Goal: Task Accomplishment & Management: Manage account settings

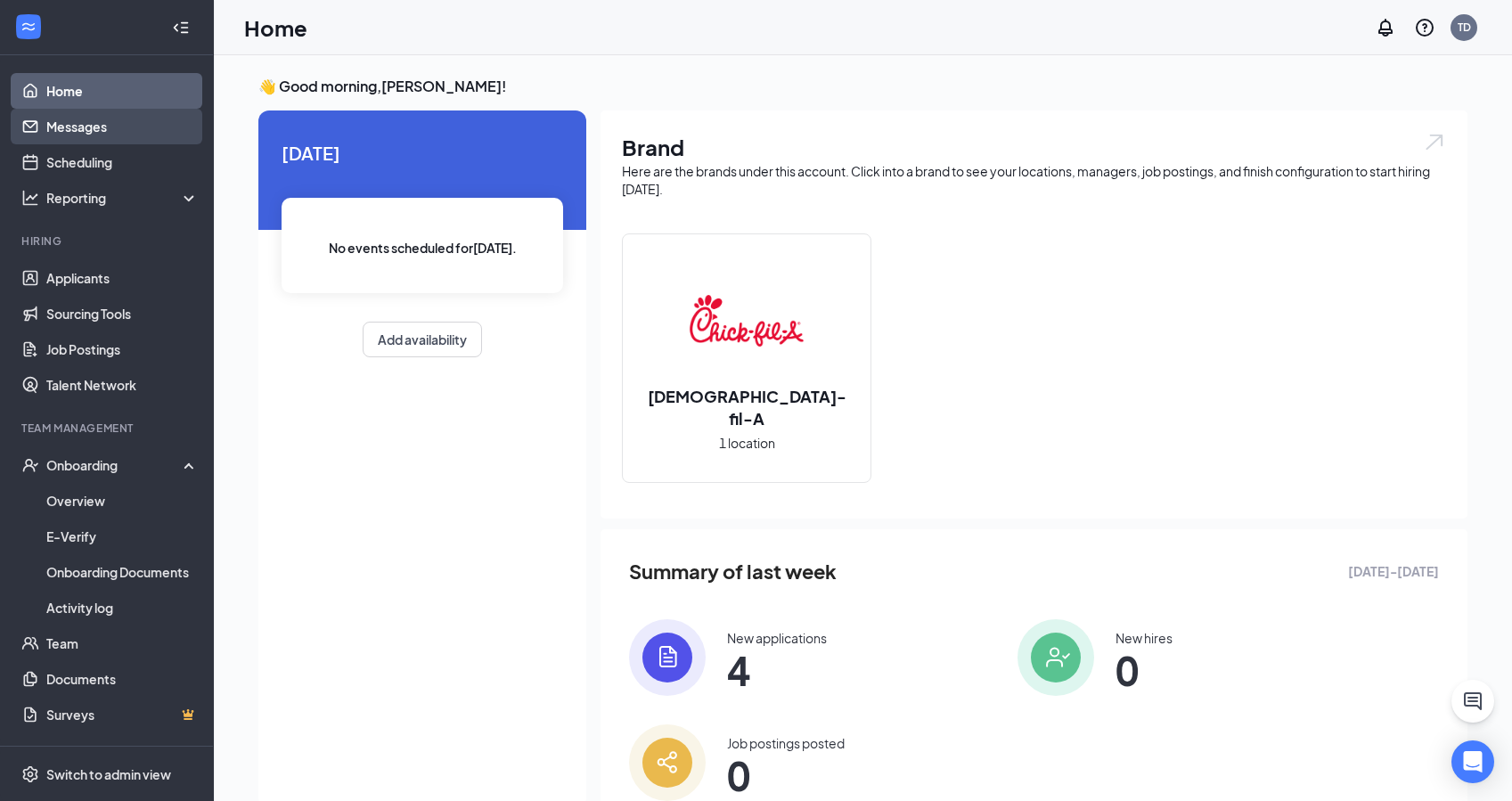
click at [98, 125] on link "Messages" at bounding box center [122, 126] width 153 height 36
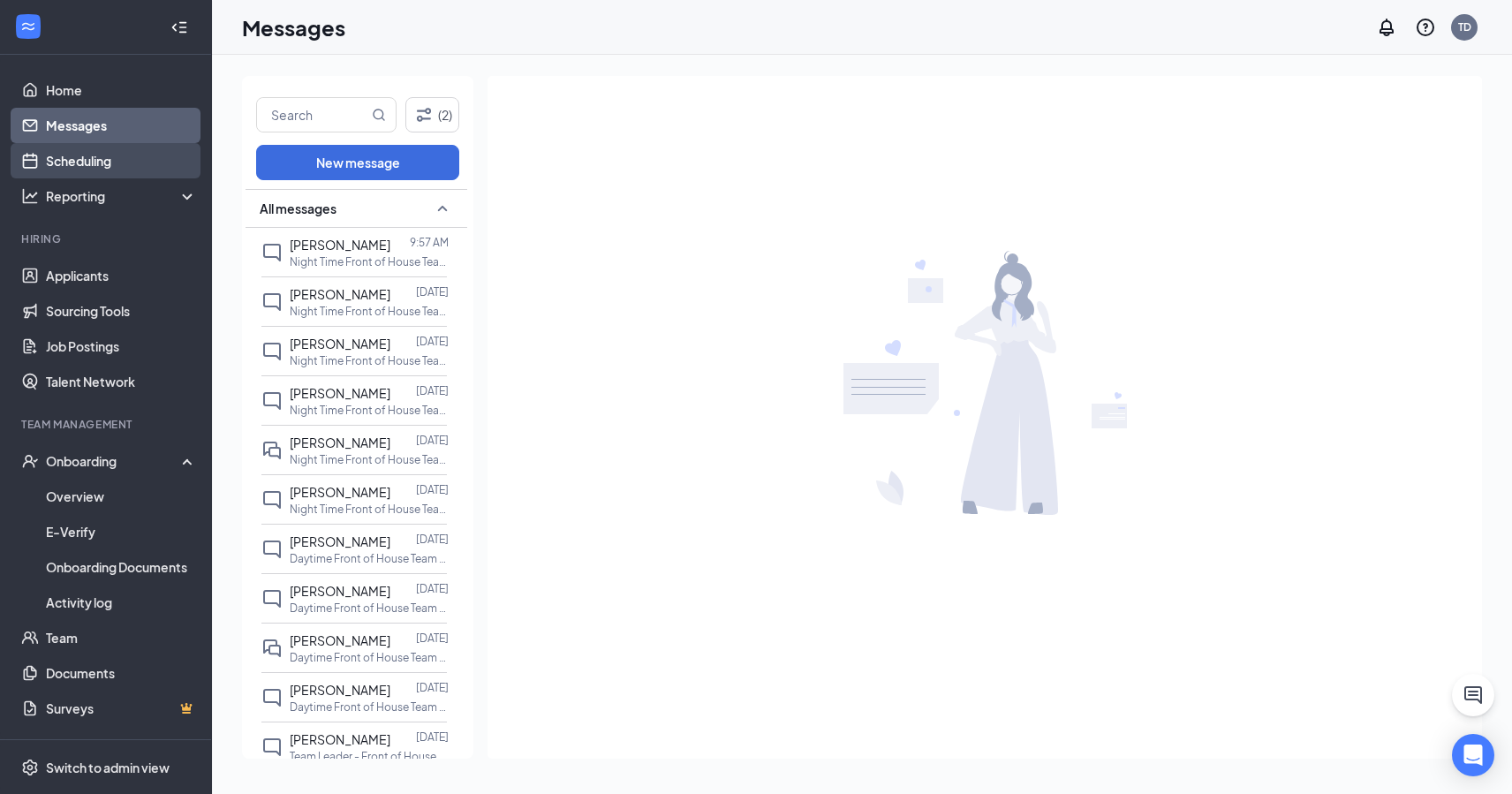
click at [123, 164] on link "Scheduling" at bounding box center [121, 160] width 151 height 35
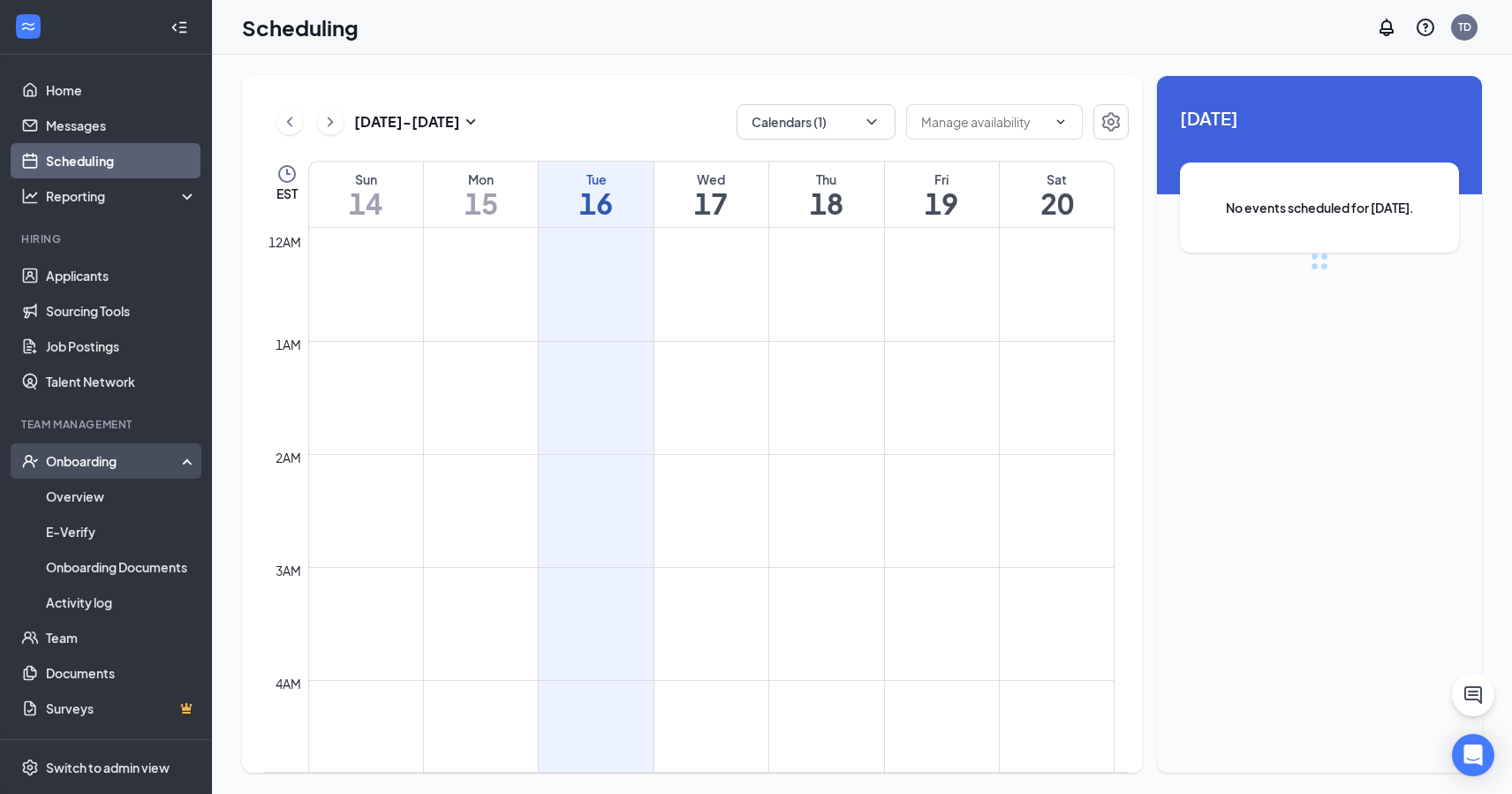
click at [115, 460] on div "Onboarding" at bounding box center [113, 461] width 136 height 18
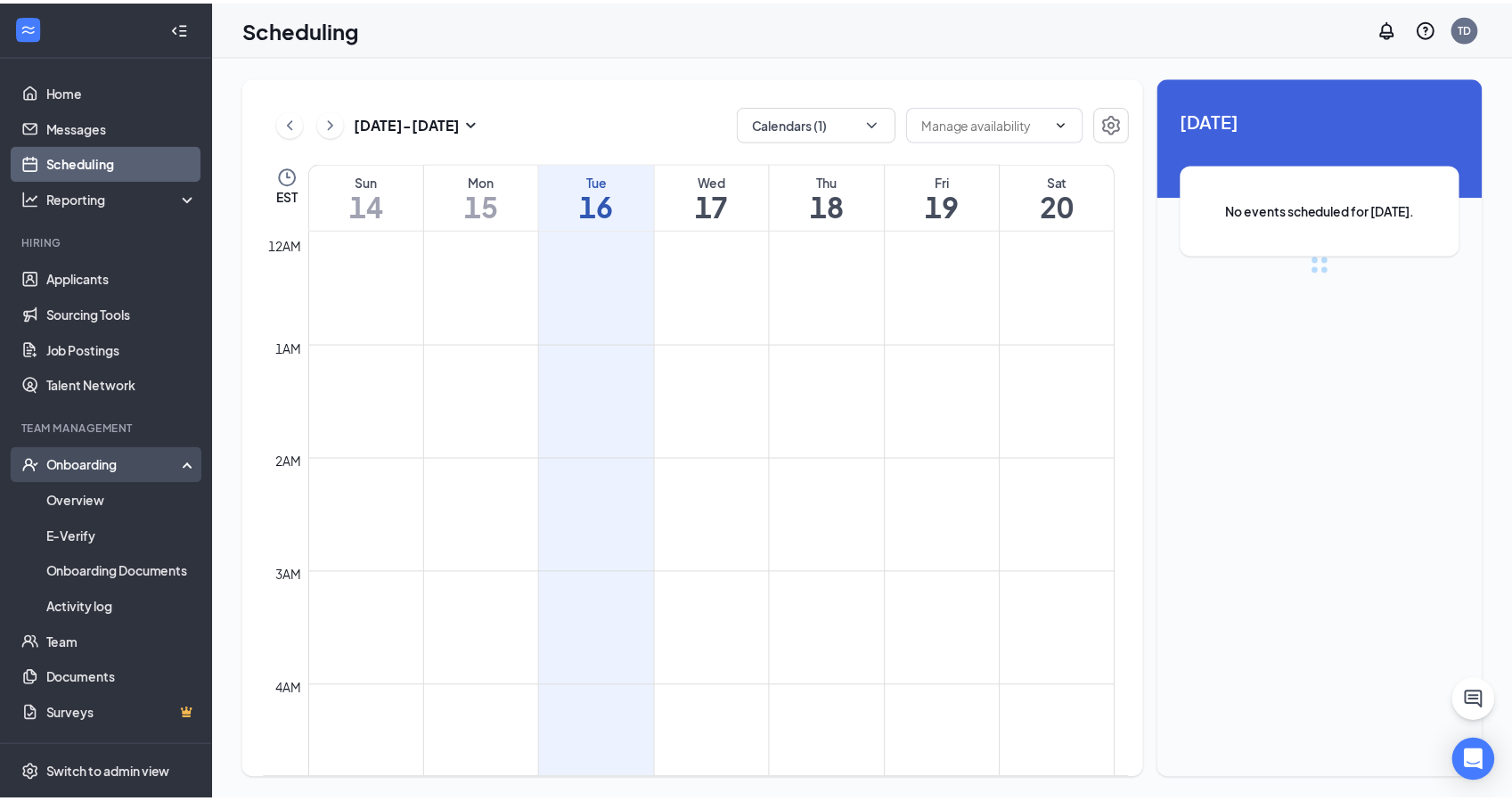
scroll to position [876, 0]
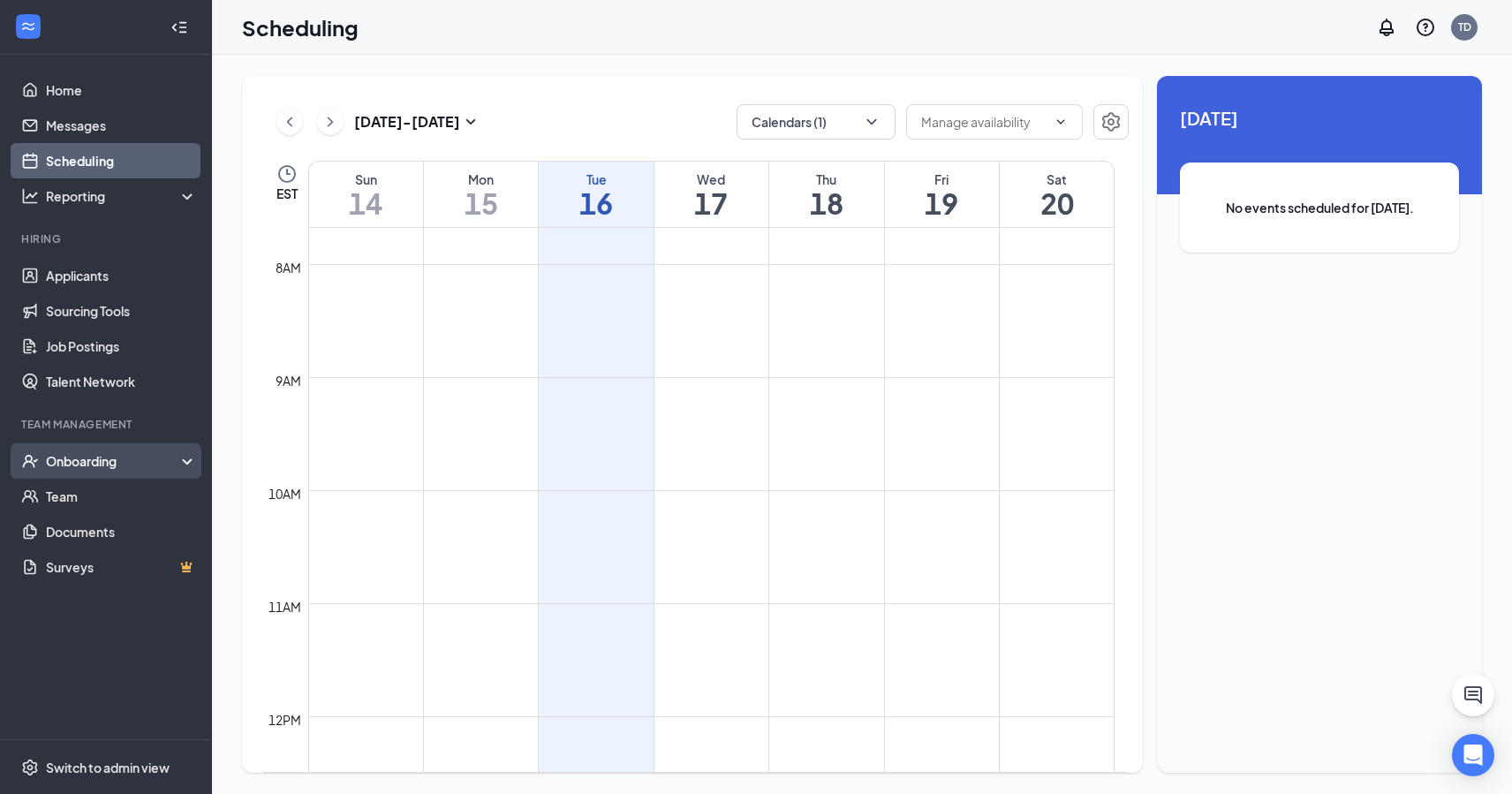
click at [115, 463] on div "Onboarding" at bounding box center [113, 461] width 136 height 18
click at [193, 458] on div "Onboarding" at bounding box center [106, 461] width 212 height 35
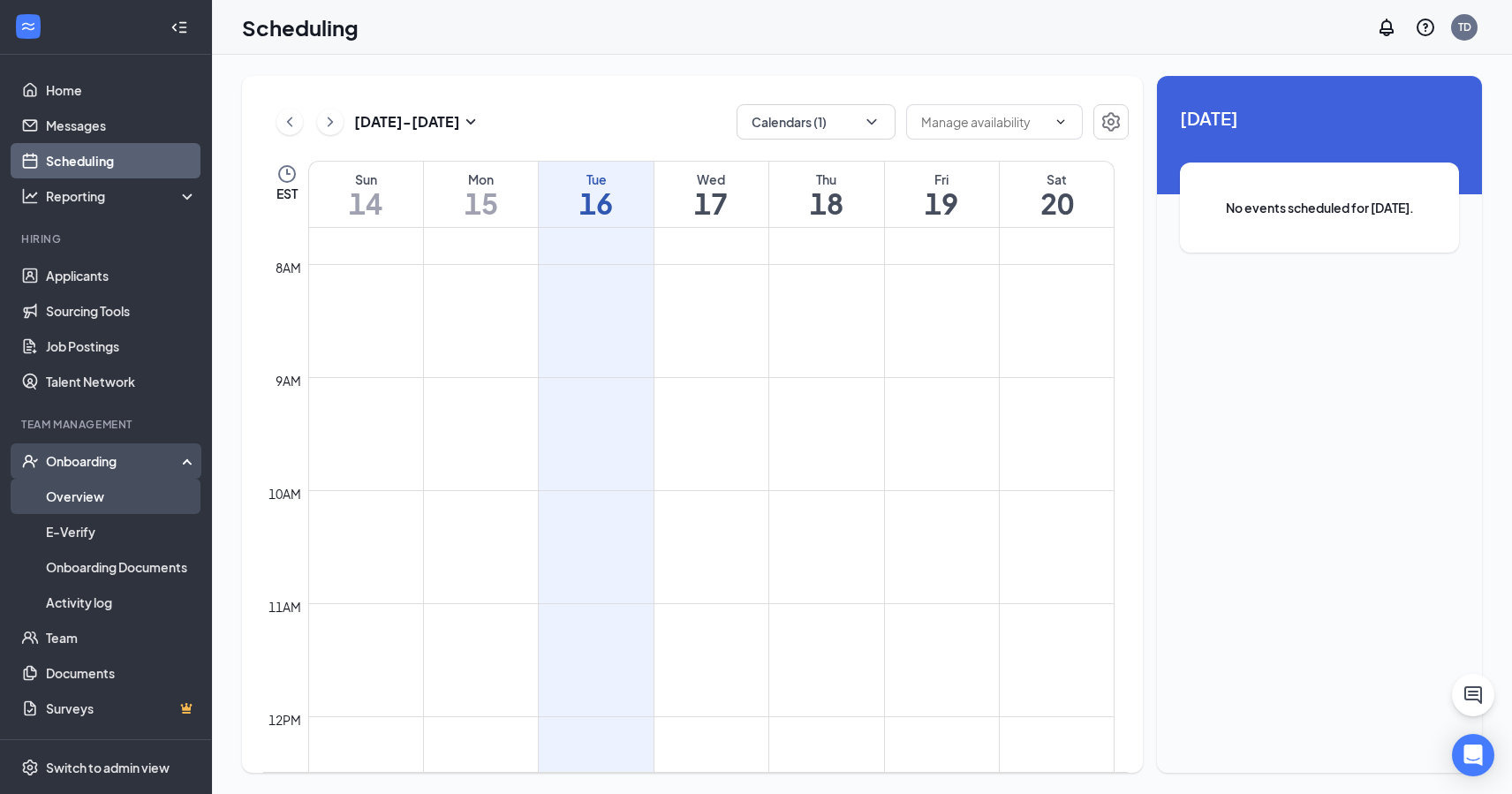
click at [117, 493] on link "Overview" at bounding box center [121, 496] width 151 height 35
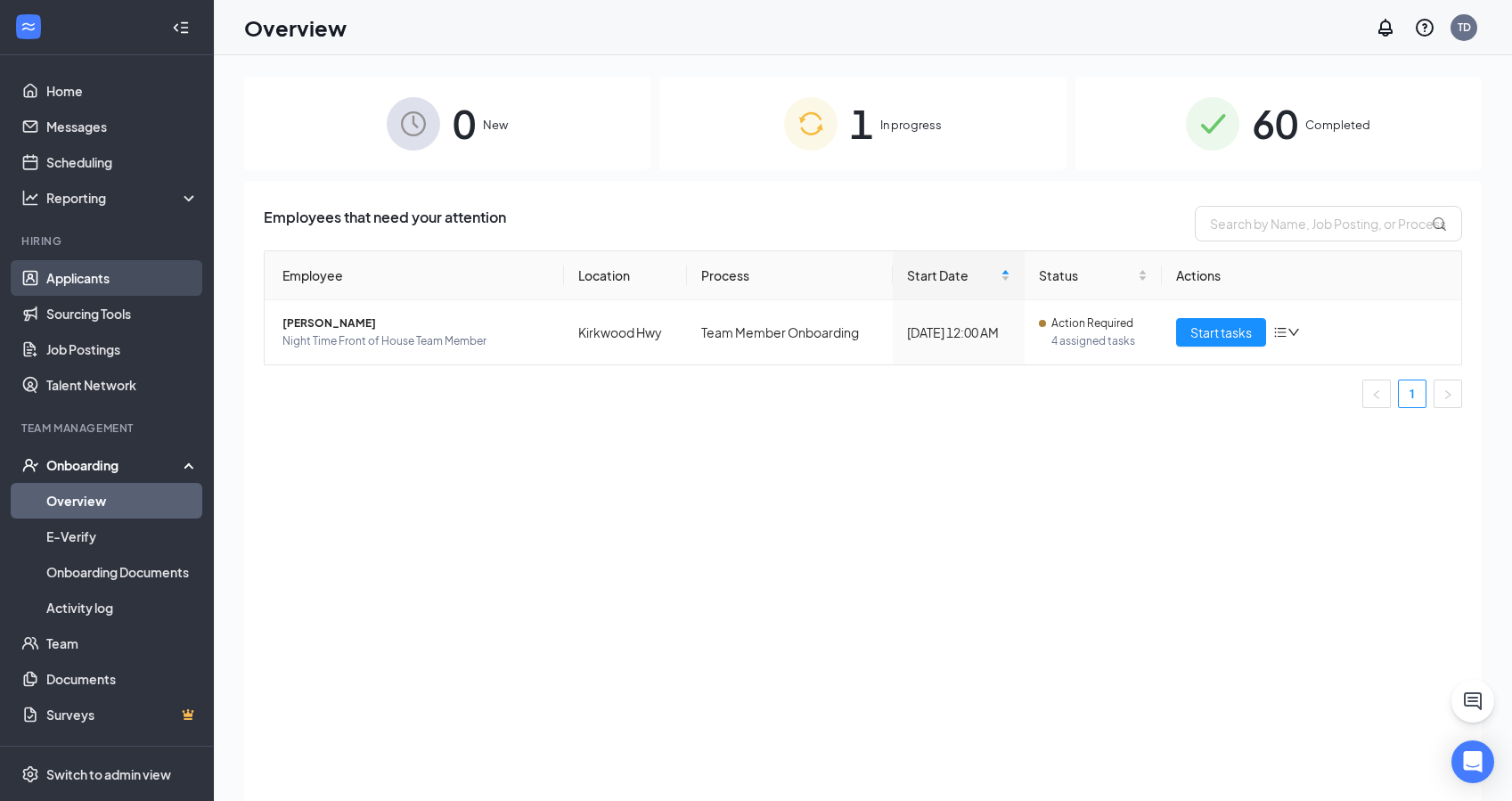
click at [73, 273] on link "Applicants" at bounding box center [122, 278] width 153 height 36
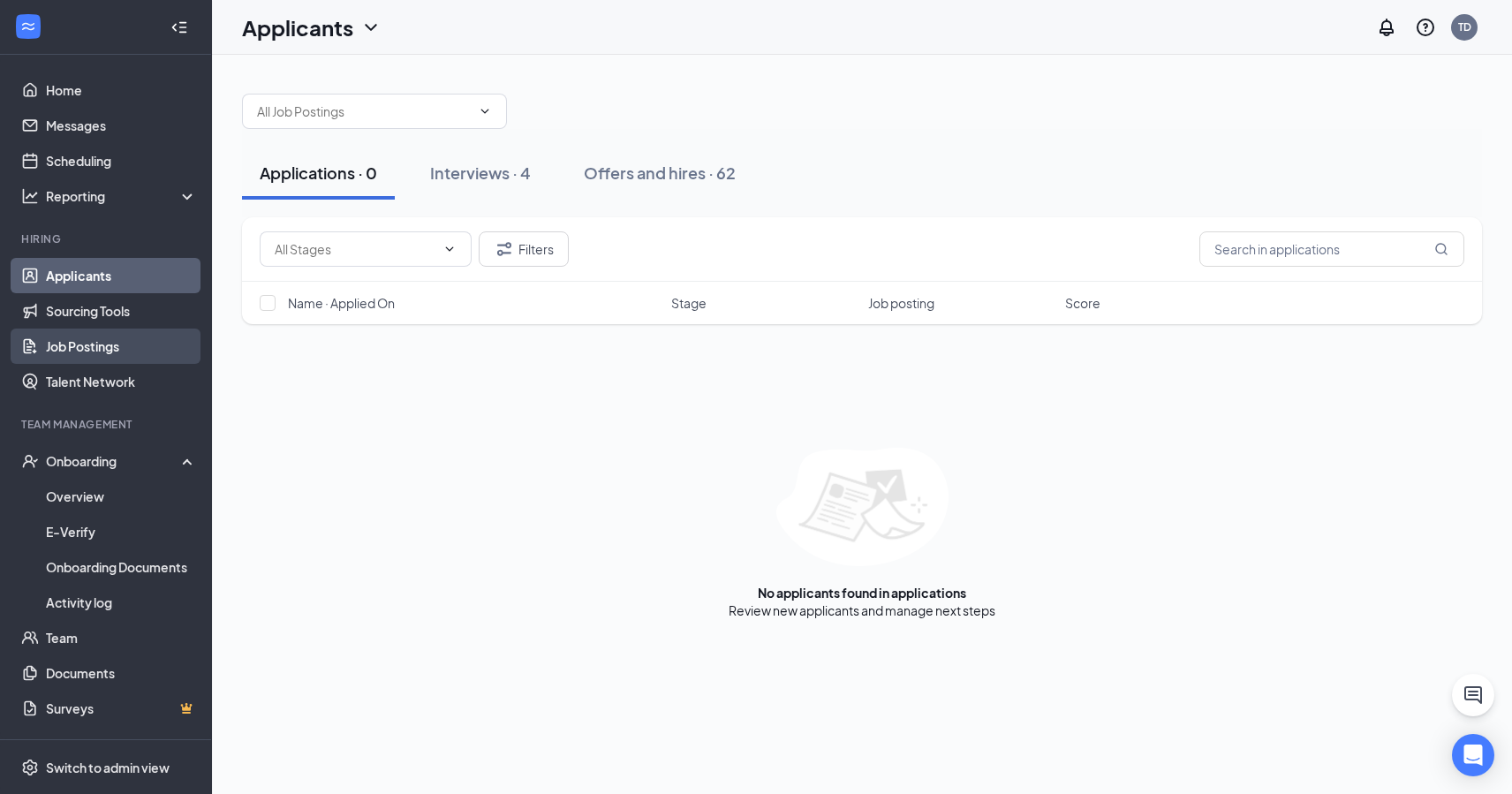
click at [111, 344] on link "Job Postings" at bounding box center [121, 346] width 151 height 35
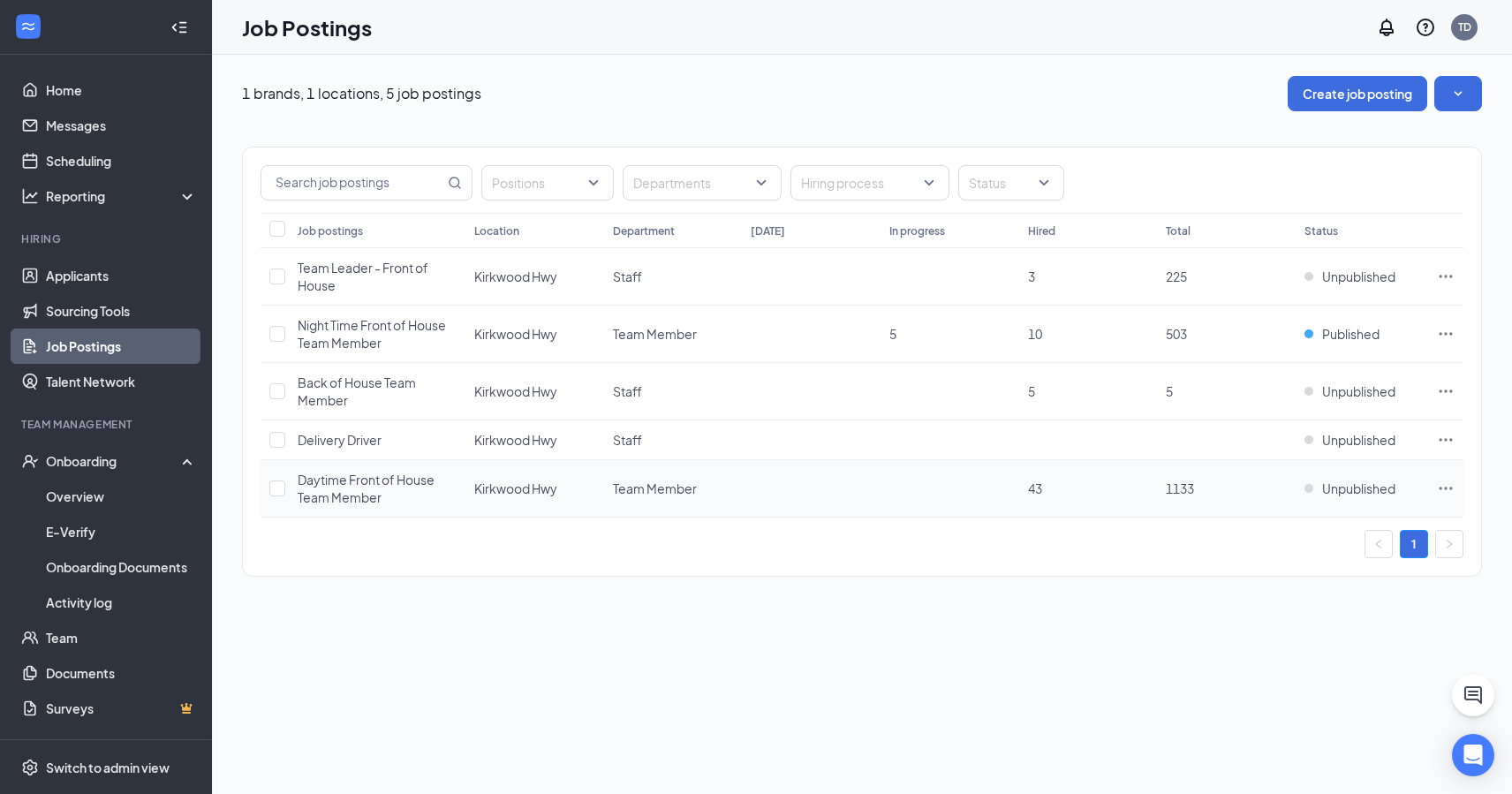
click at [498, 492] on span "Kirkwood Hwy" at bounding box center [515, 487] width 83 height 16
click at [359, 477] on span "Daytime Front of House Team Member" at bounding box center [367, 487] width 137 height 33
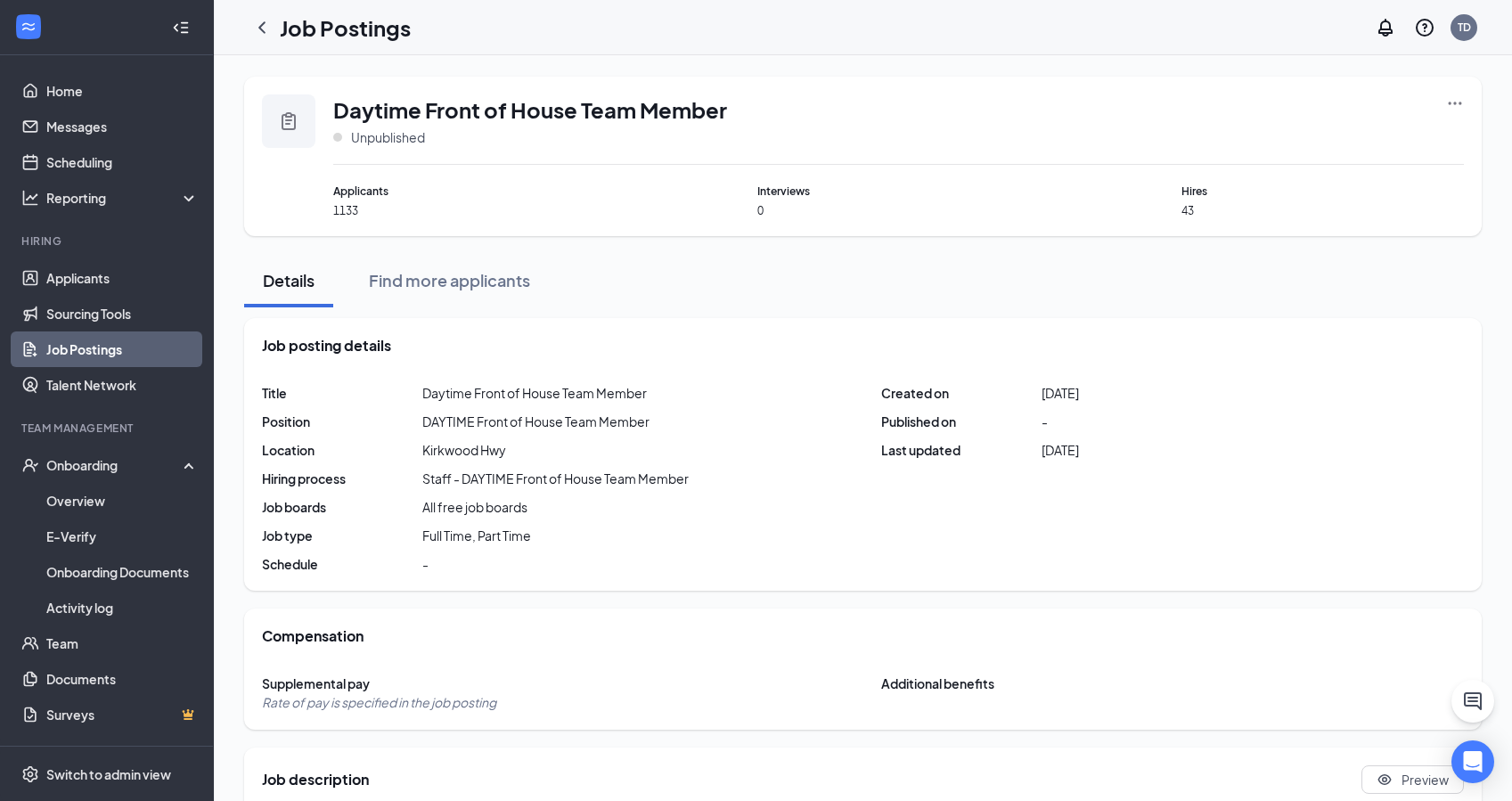
click at [1451, 103] on icon "Ellipses" at bounding box center [1454, 103] width 18 height 18
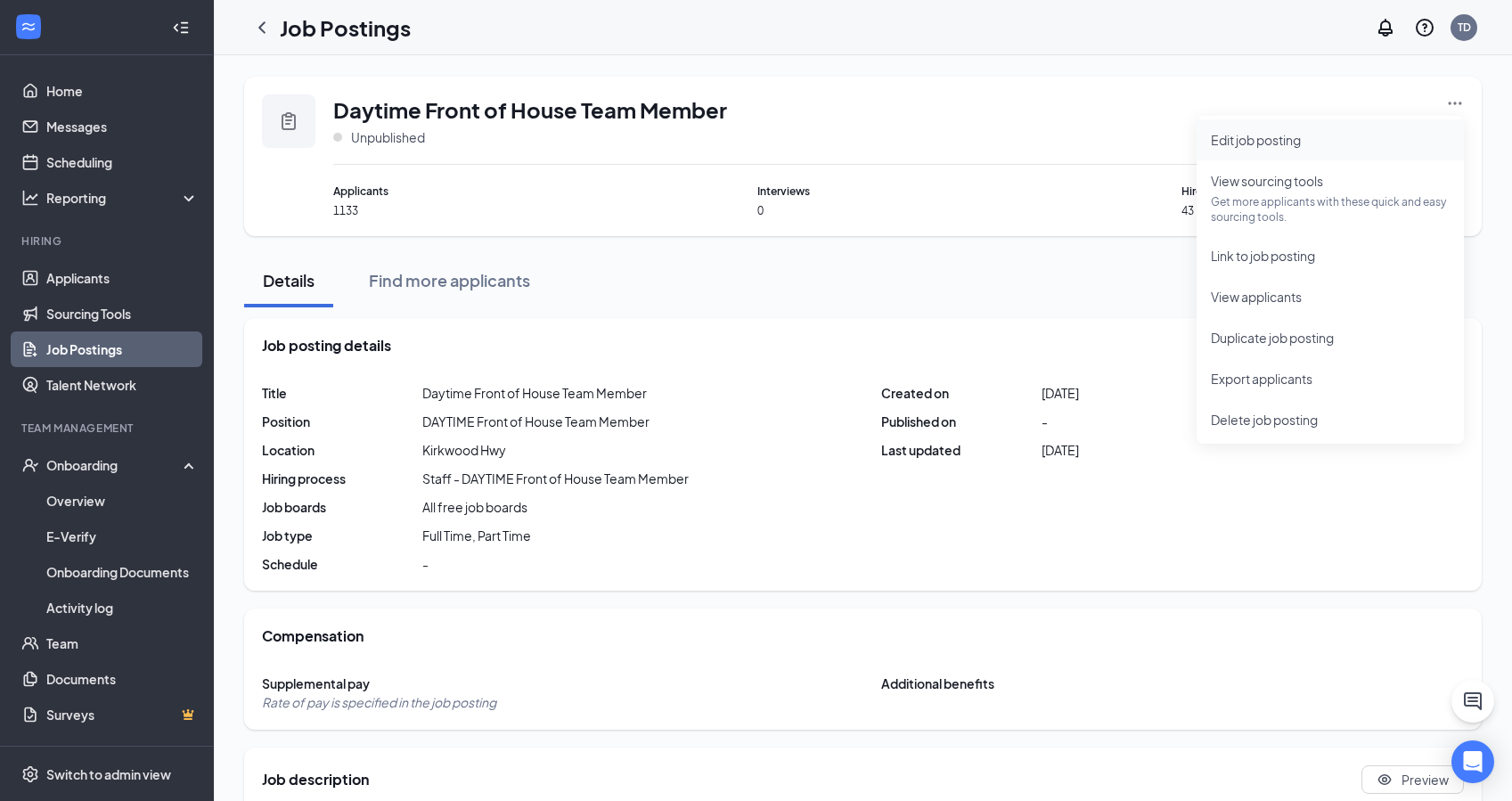
click at [1287, 150] on li "Edit job posting" at bounding box center [1329, 139] width 267 height 41
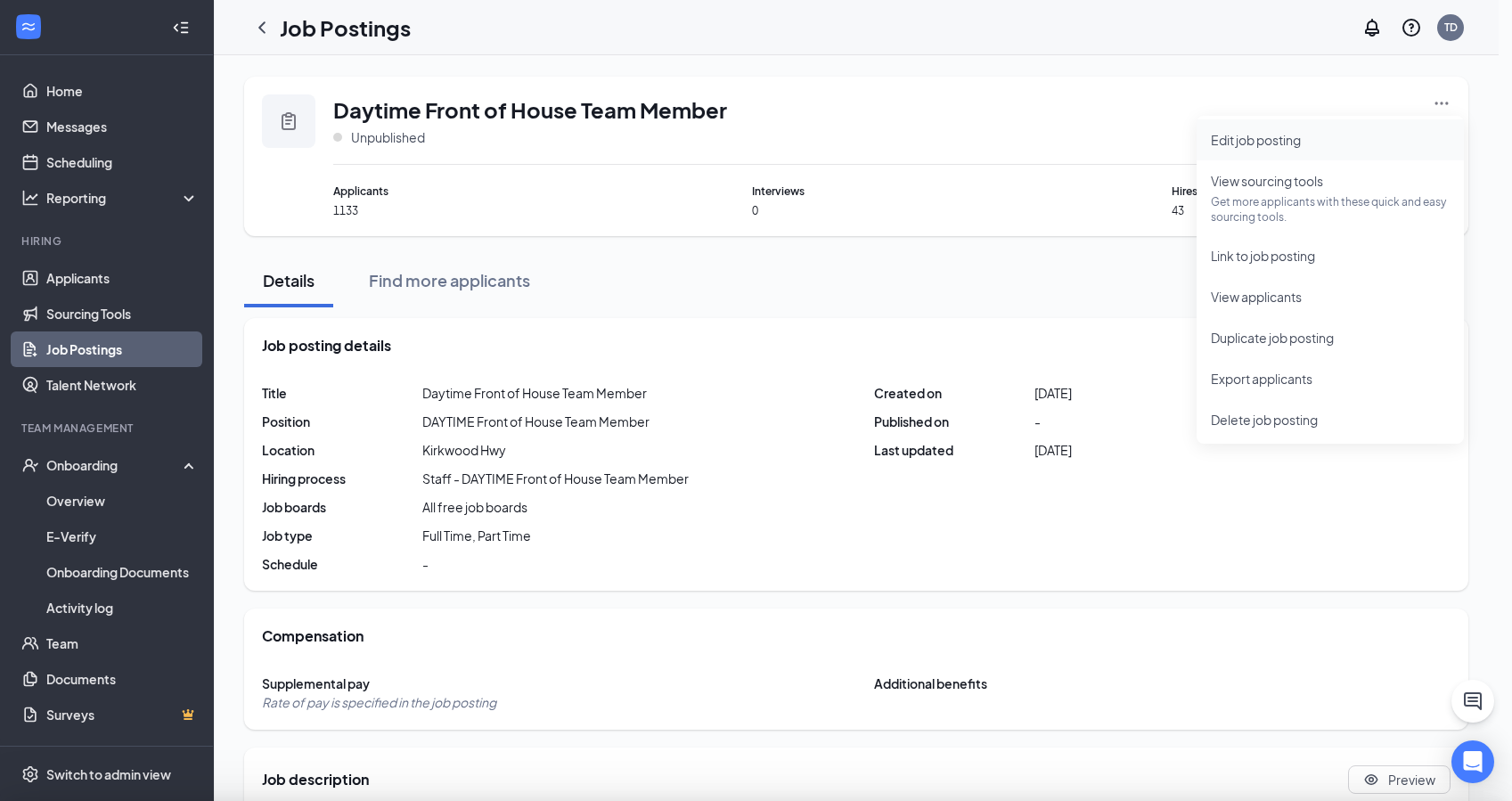
type input "Kirkwood Hwy"
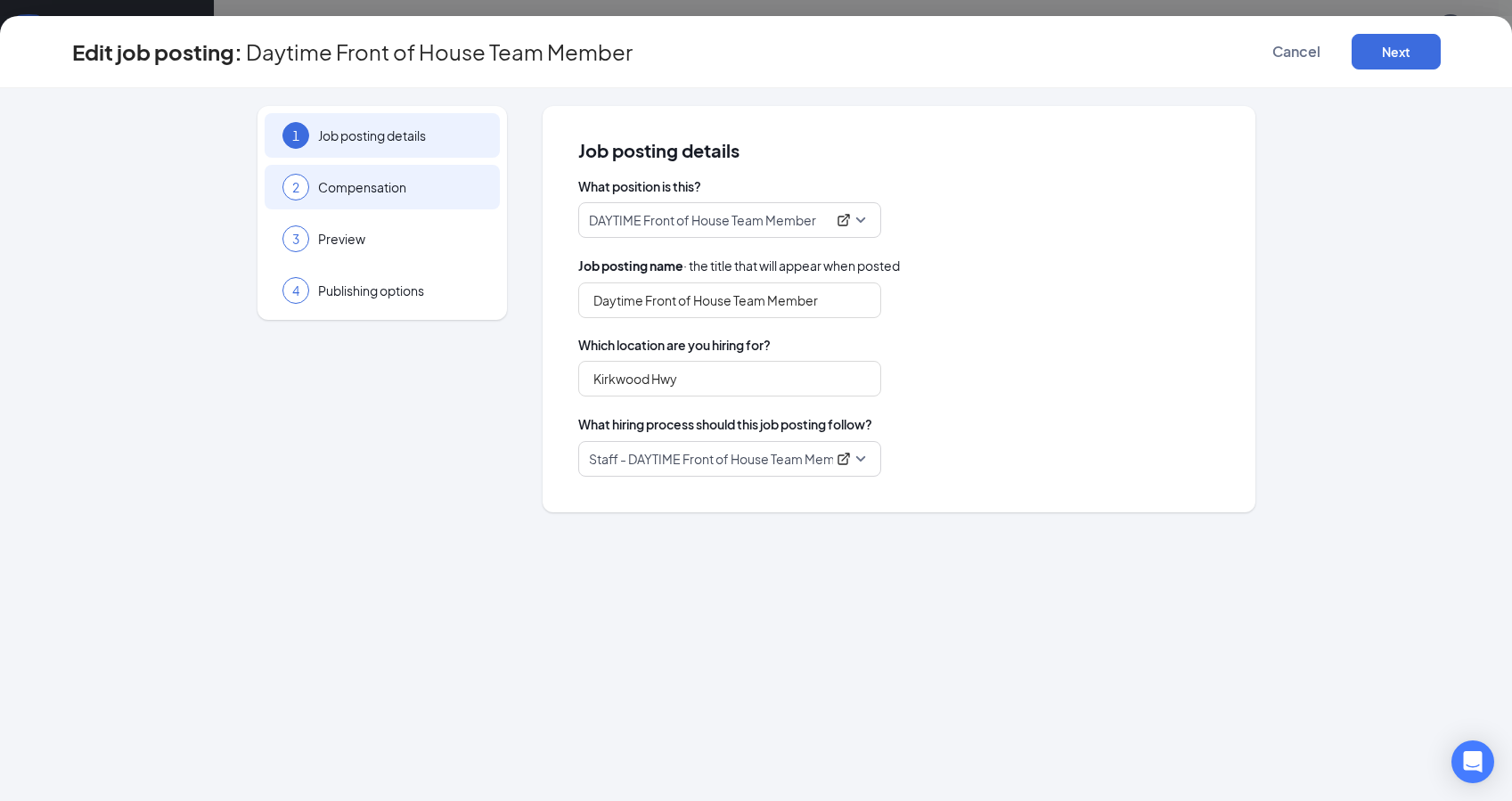
click at [410, 194] on span "Compensation" at bounding box center [400, 186] width 164 height 18
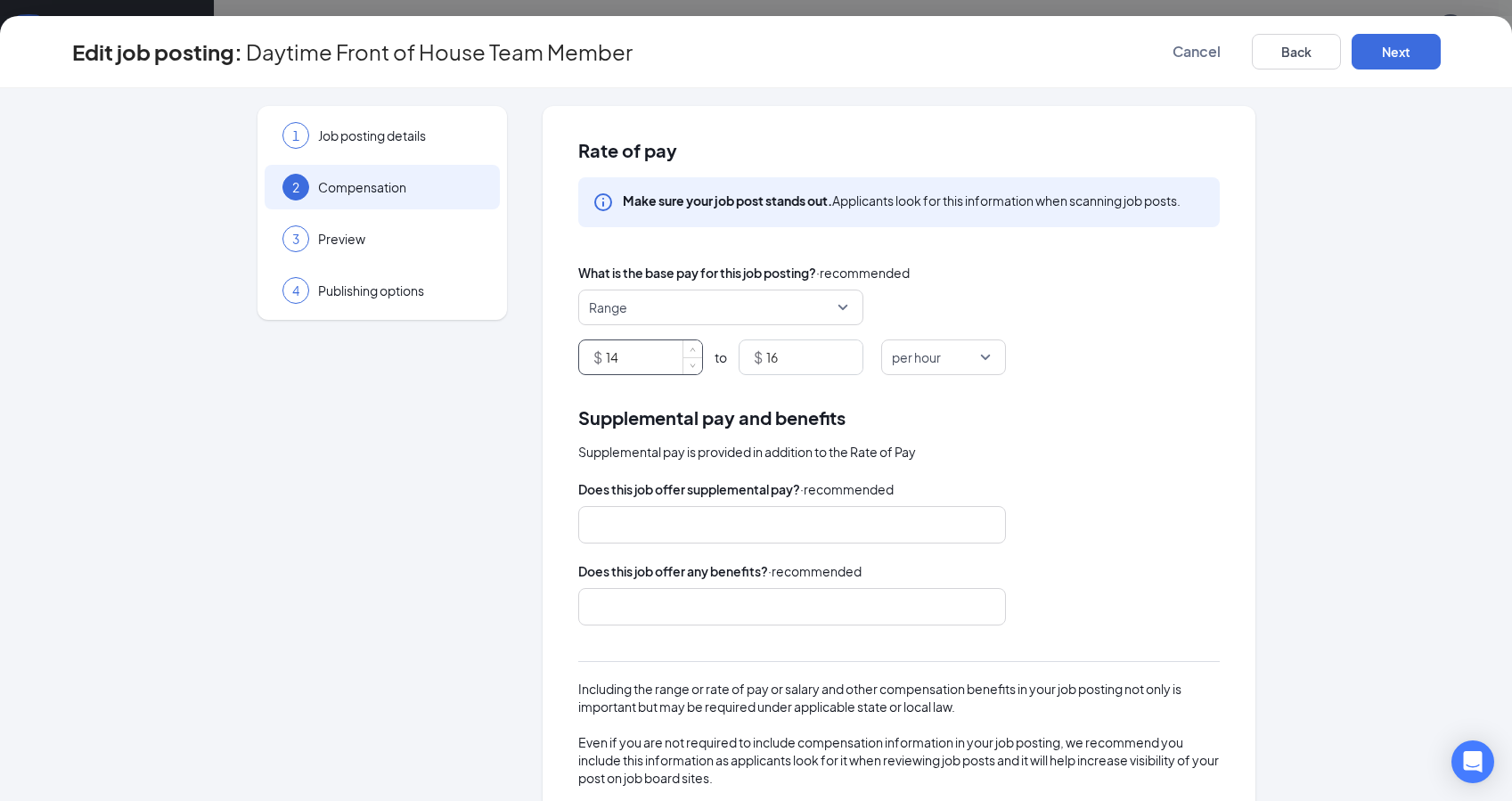
click at [626, 344] on input "14" at bounding box center [654, 356] width 96 height 34
click at [627, 354] on input "14" at bounding box center [654, 356] width 96 height 34
type input "15"
click at [782, 355] on input "16" at bounding box center [814, 356] width 96 height 34
type input "17"
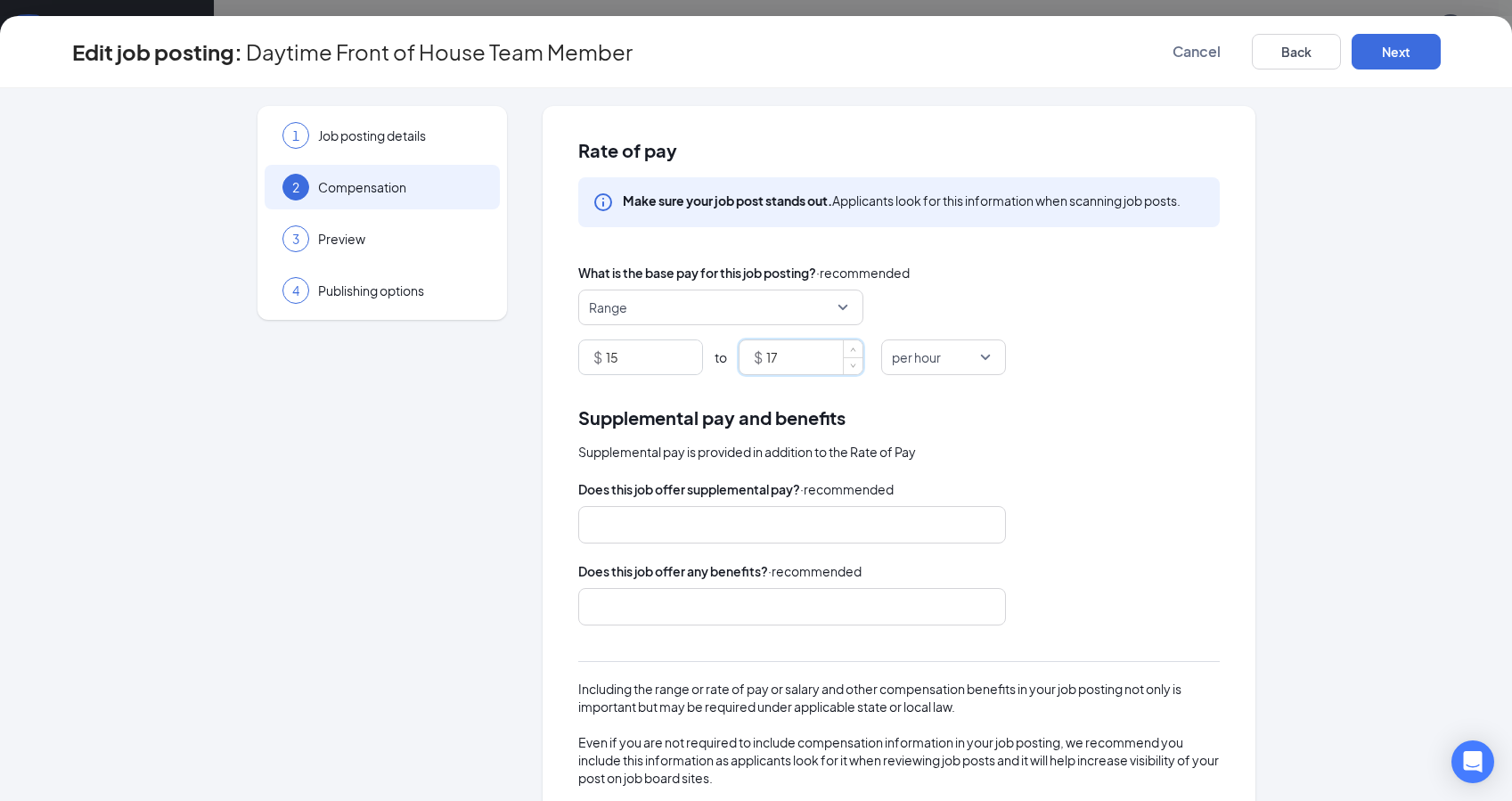
click at [1110, 466] on div "Supplemental pay and benefits Supplemental pay is provided in addition to the R…" at bounding box center [899, 639] width 642 height 472
click at [1396, 61] on button "Next" at bounding box center [1396, 51] width 89 height 36
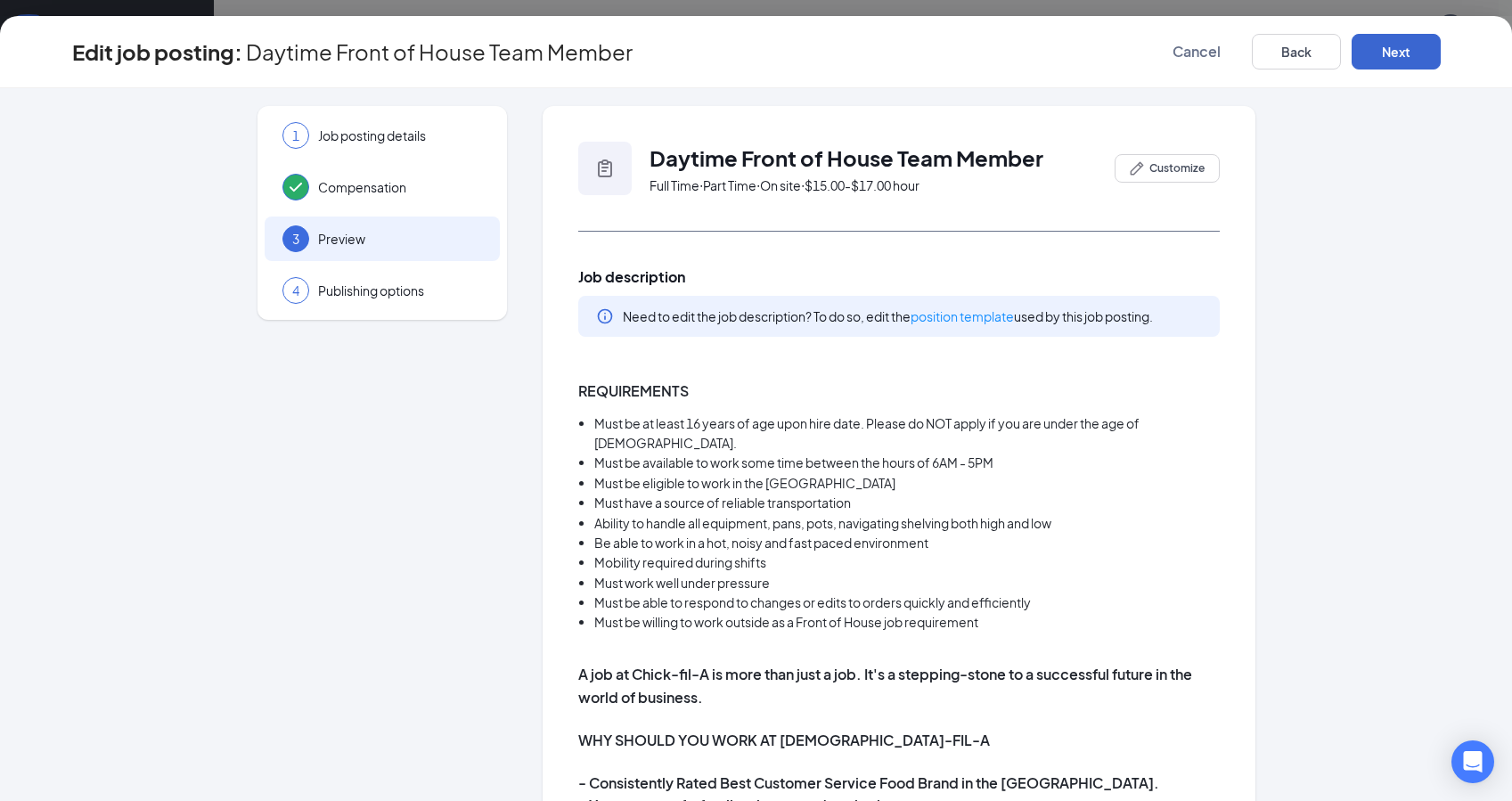
click at [1414, 47] on button "Next" at bounding box center [1396, 51] width 89 height 36
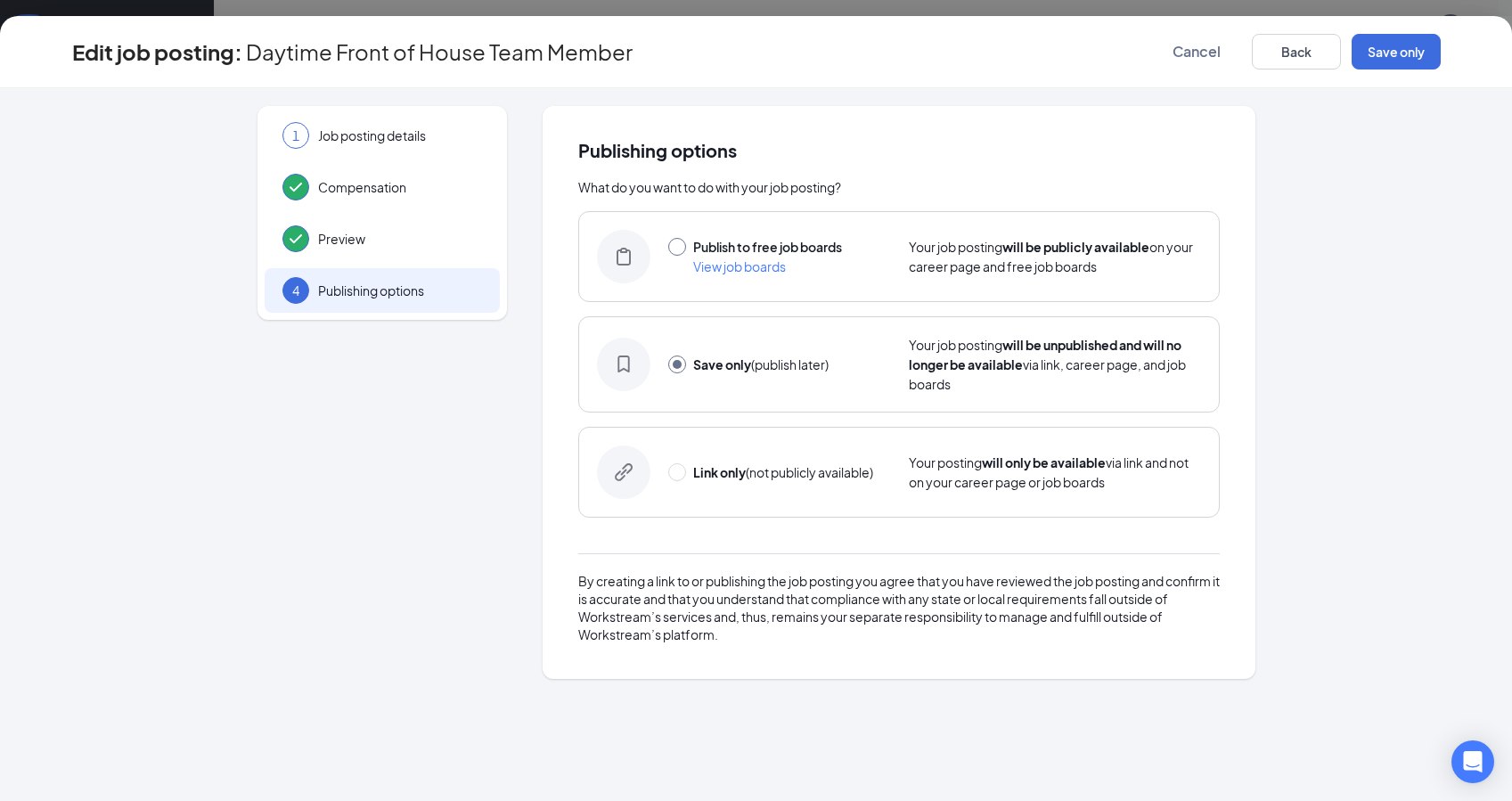
click at [680, 247] on span at bounding box center [676, 247] width 18 height 18
click at [680, 247] on input "radio" at bounding box center [676, 247] width 18 height 18
radio input "true"
radio input "false"
click at [1412, 55] on button "Publish" at bounding box center [1396, 51] width 89 height 36
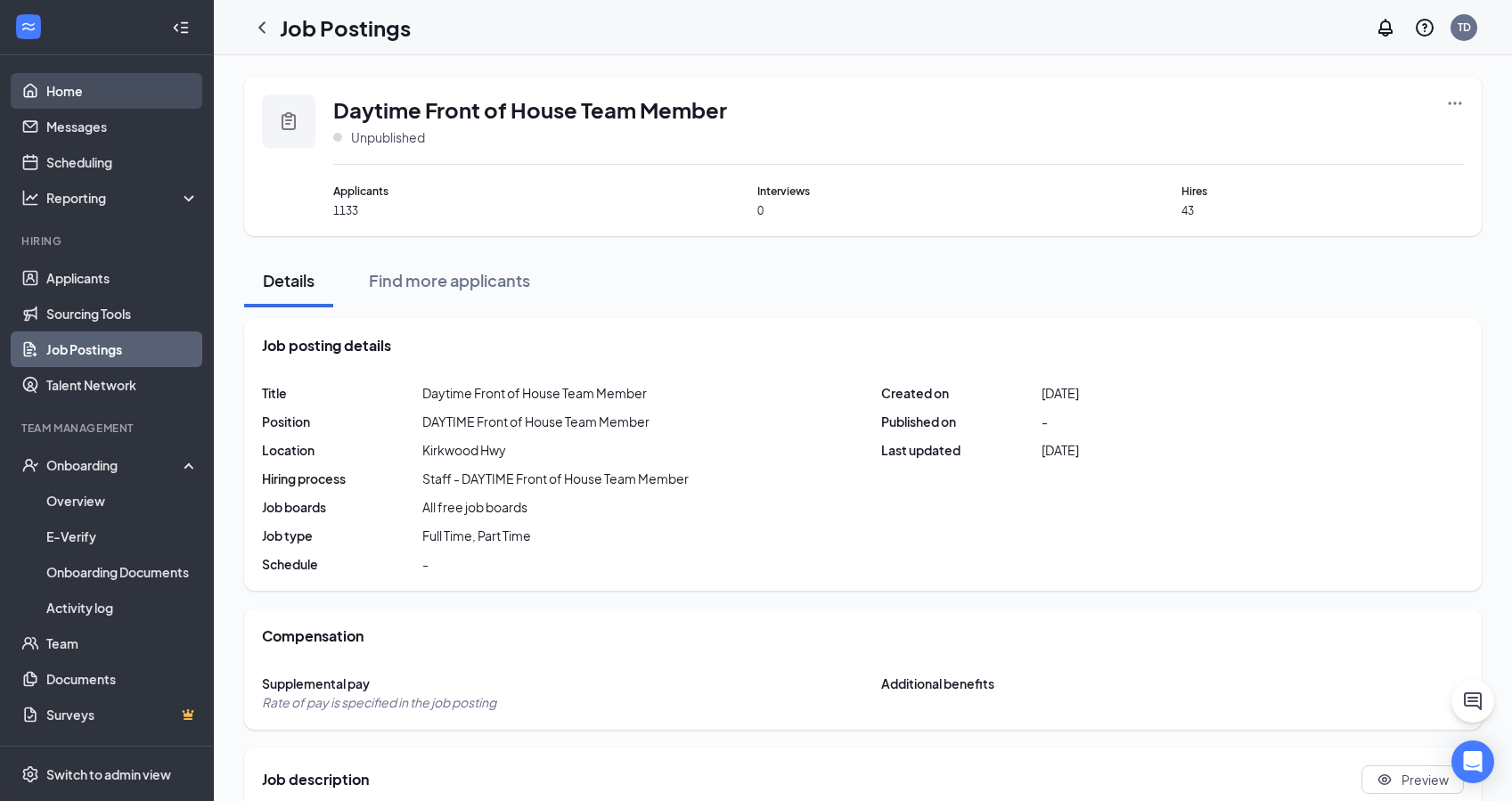
click at [61, 92] on link "Home" at bounding box center [122, 90] width 153 height 36
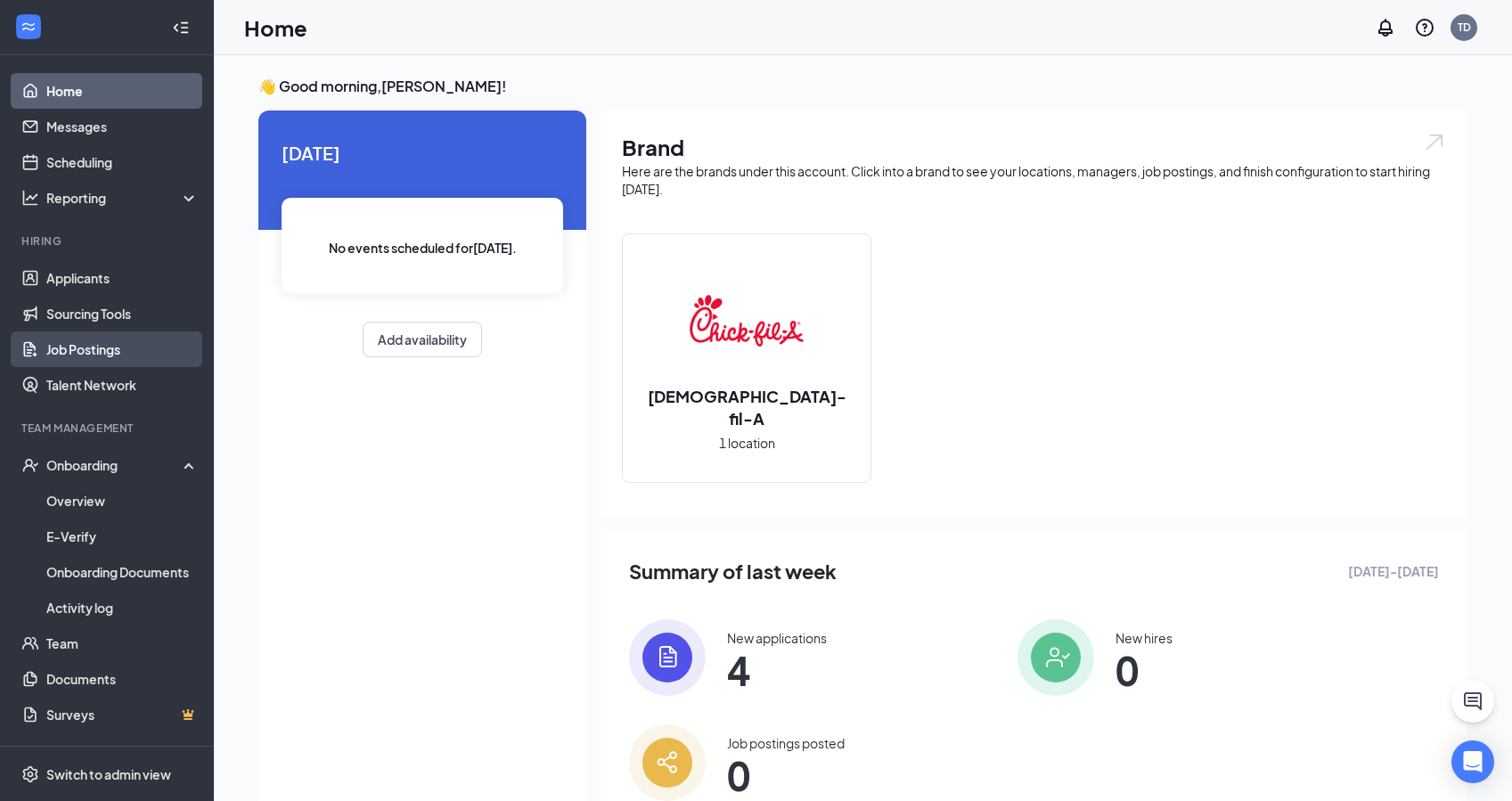
click at [102, 354] on link "Job Postings" at bounding box center [122, 349] width 153 height 36
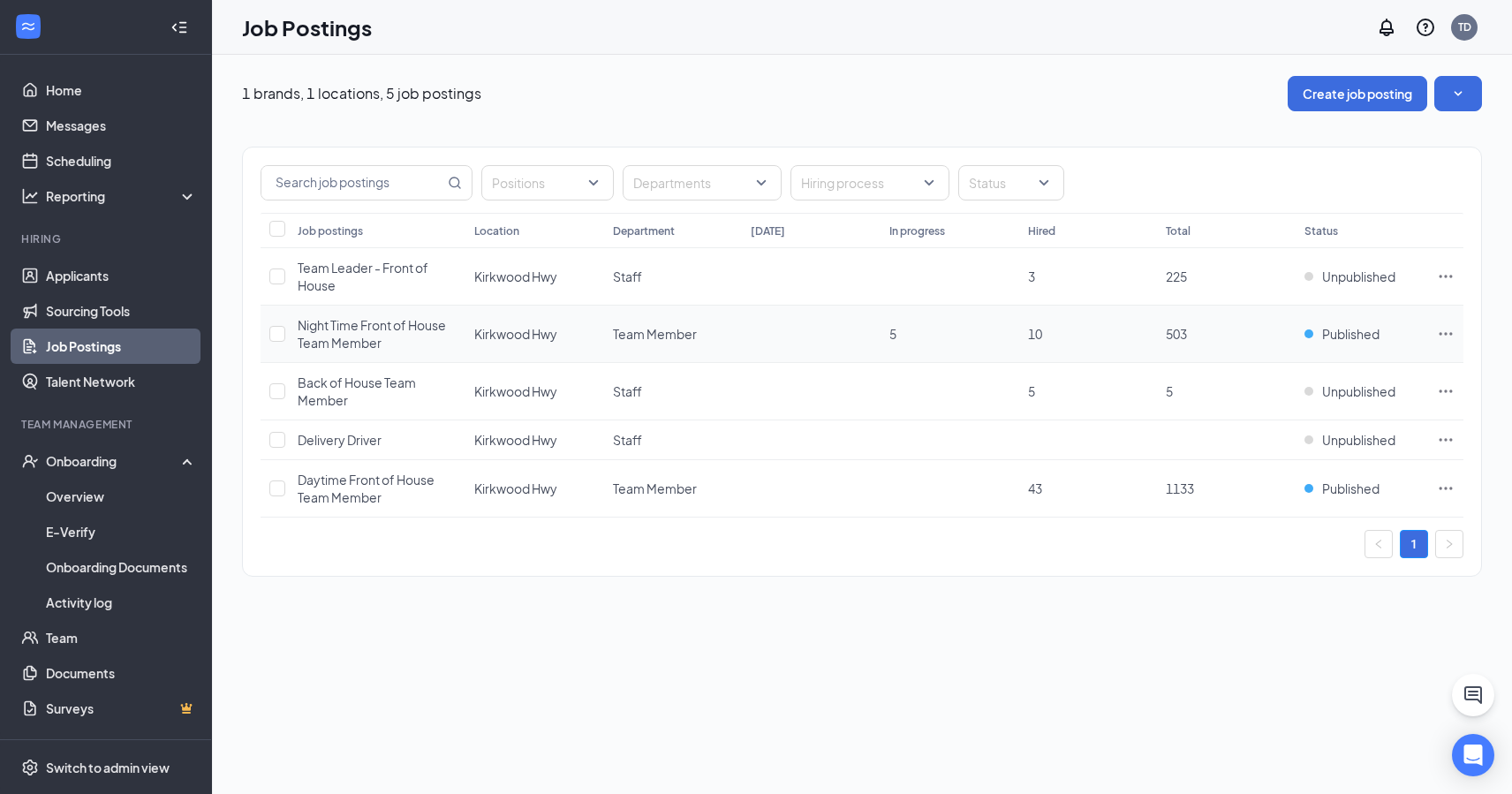
click at [1452, 338] on icon "Ellipses" at bounding box center [1445, 333] width 18 height 18
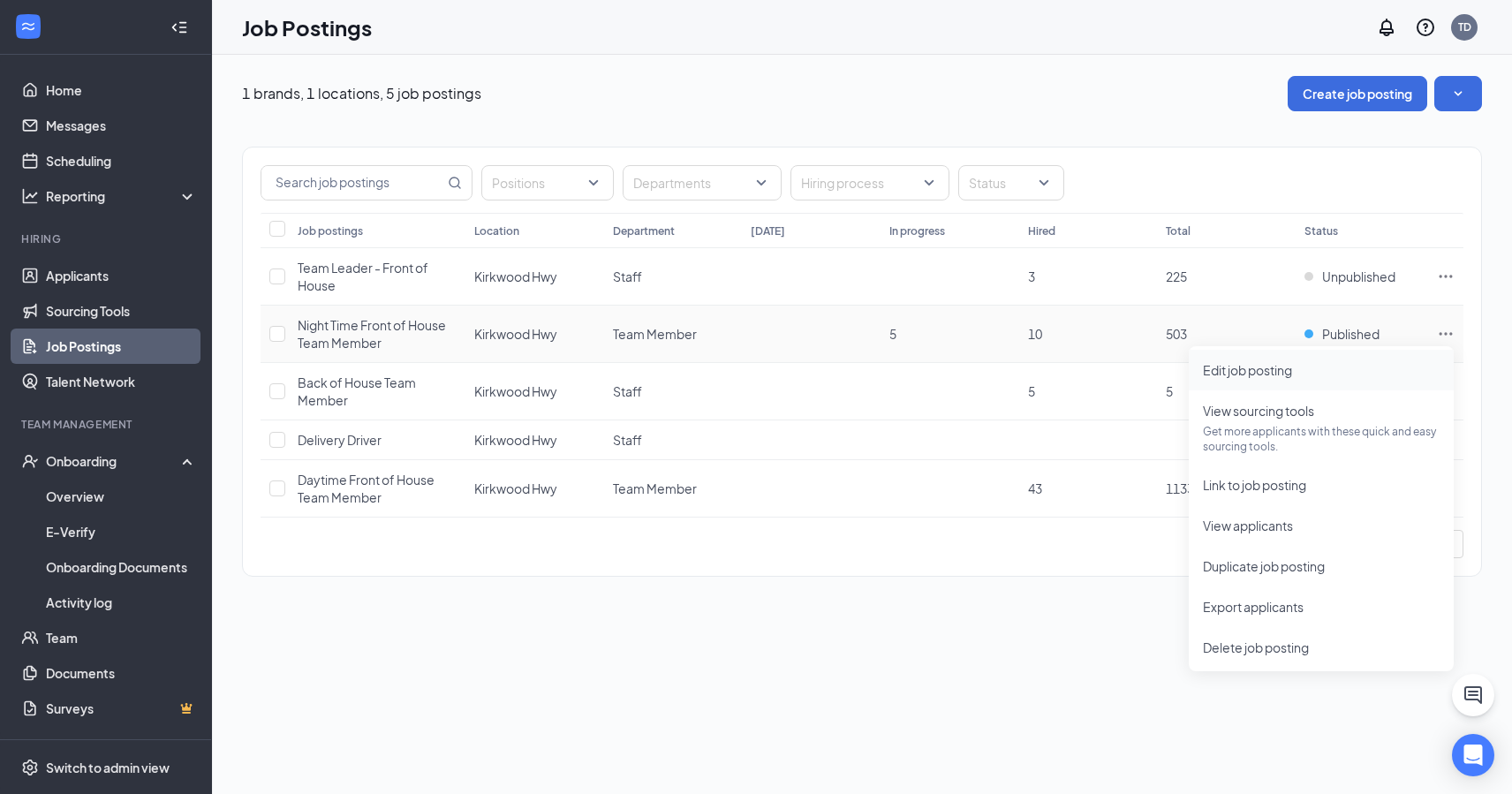
click at [1276, 372] on span "Edit job posting" at bounding box center [1247, 369] width 90 height 16
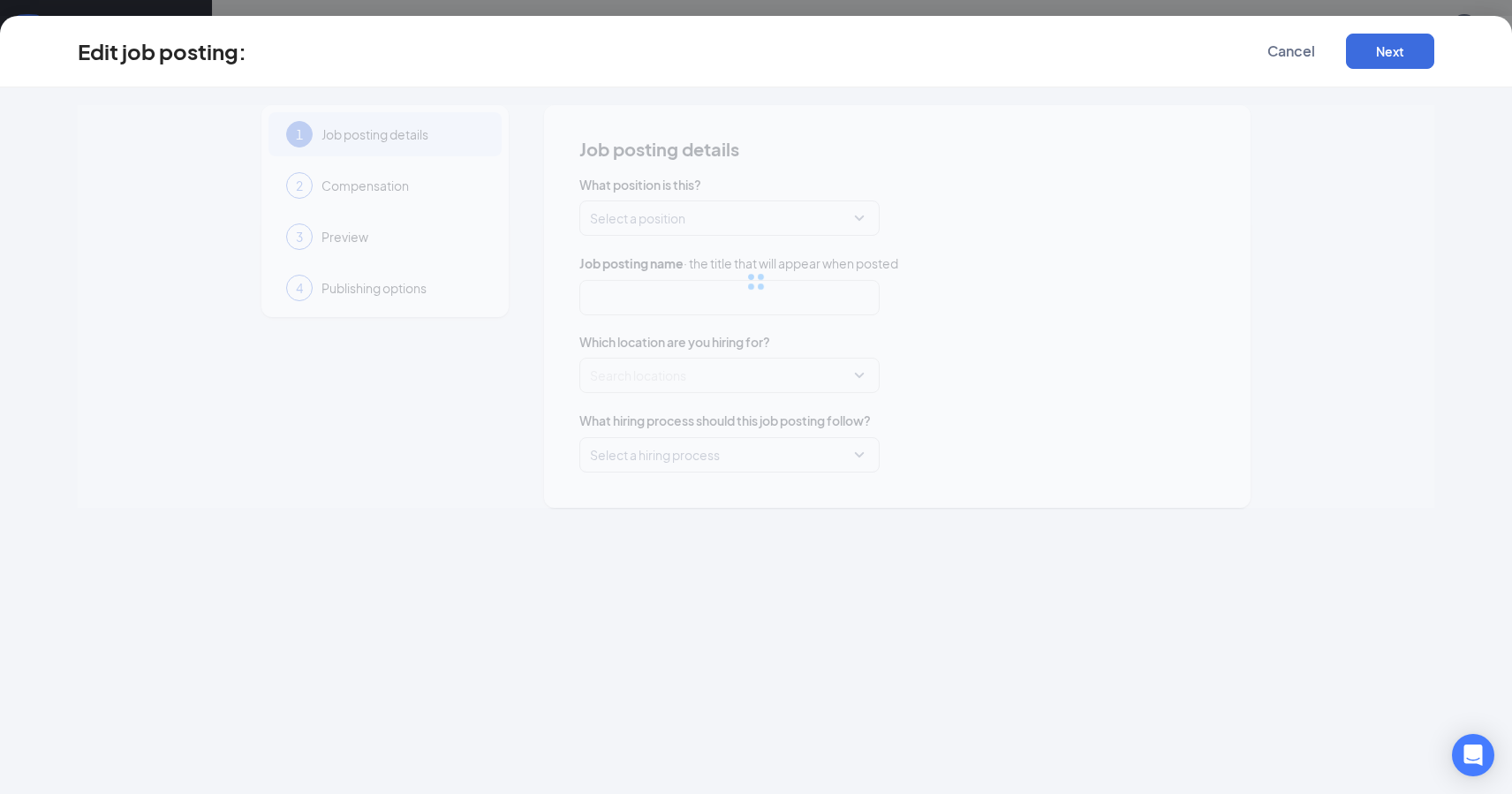
type input "Night Time Front of House Team Member"
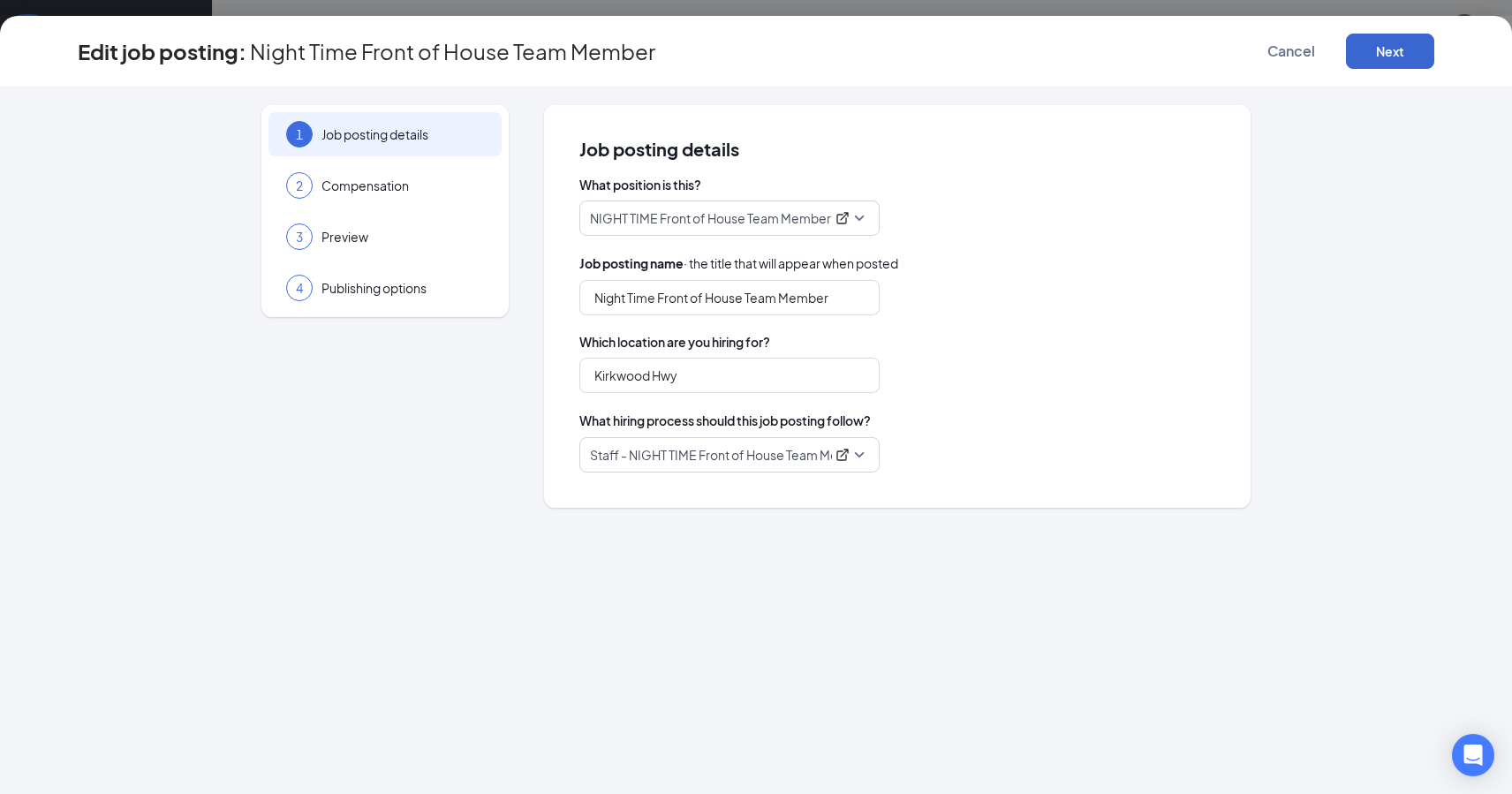
click at [1386, 51] on button "Next" at bounding box center [1389, 50] width 89 height 35
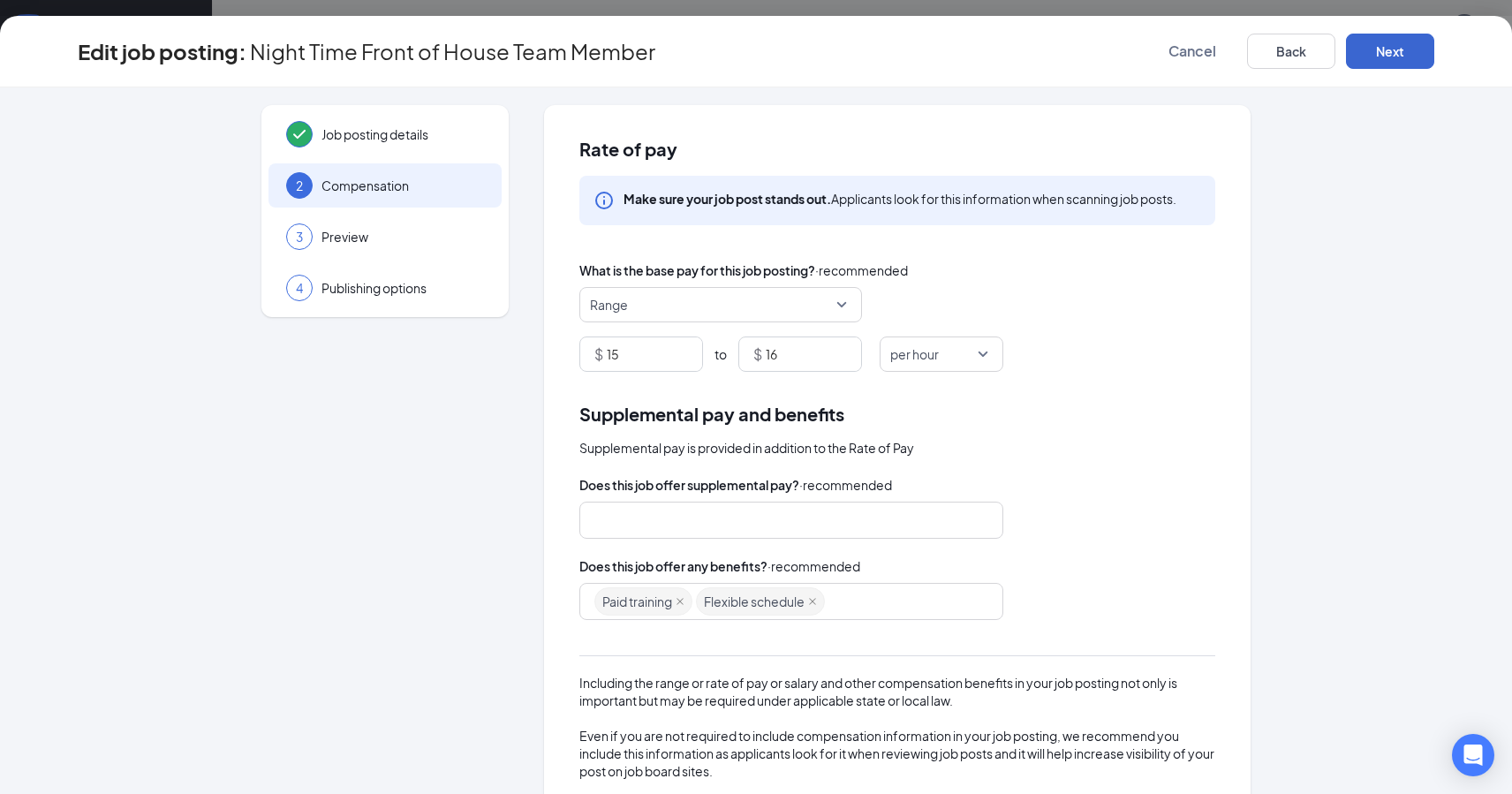
click at [1386, 51] on button "Next" at bounding box center [1389, 50] width 89 height 35
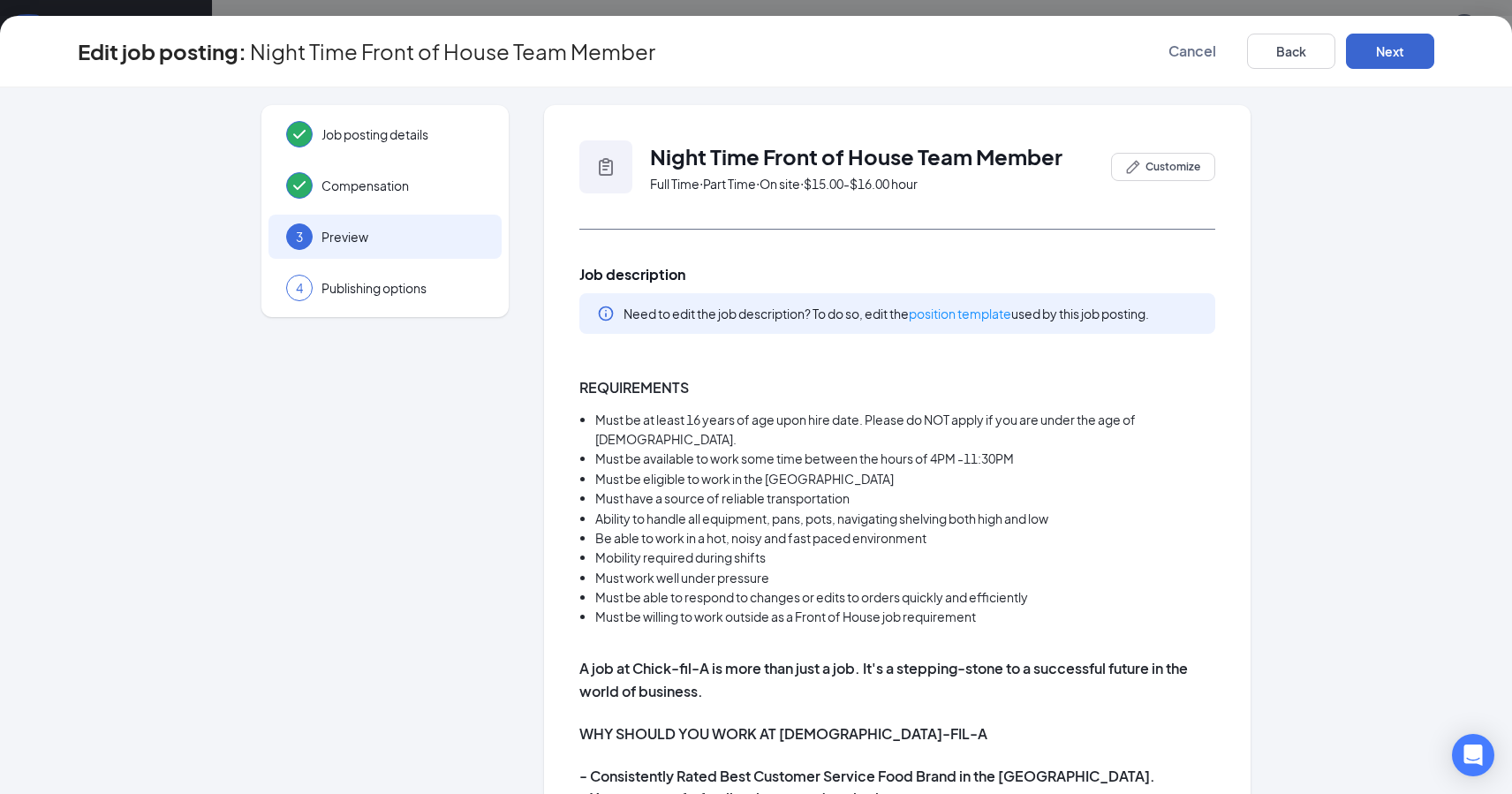
click at [1386, 51] on button "Next" at bounding box center [1389, 50] width 89 height 35
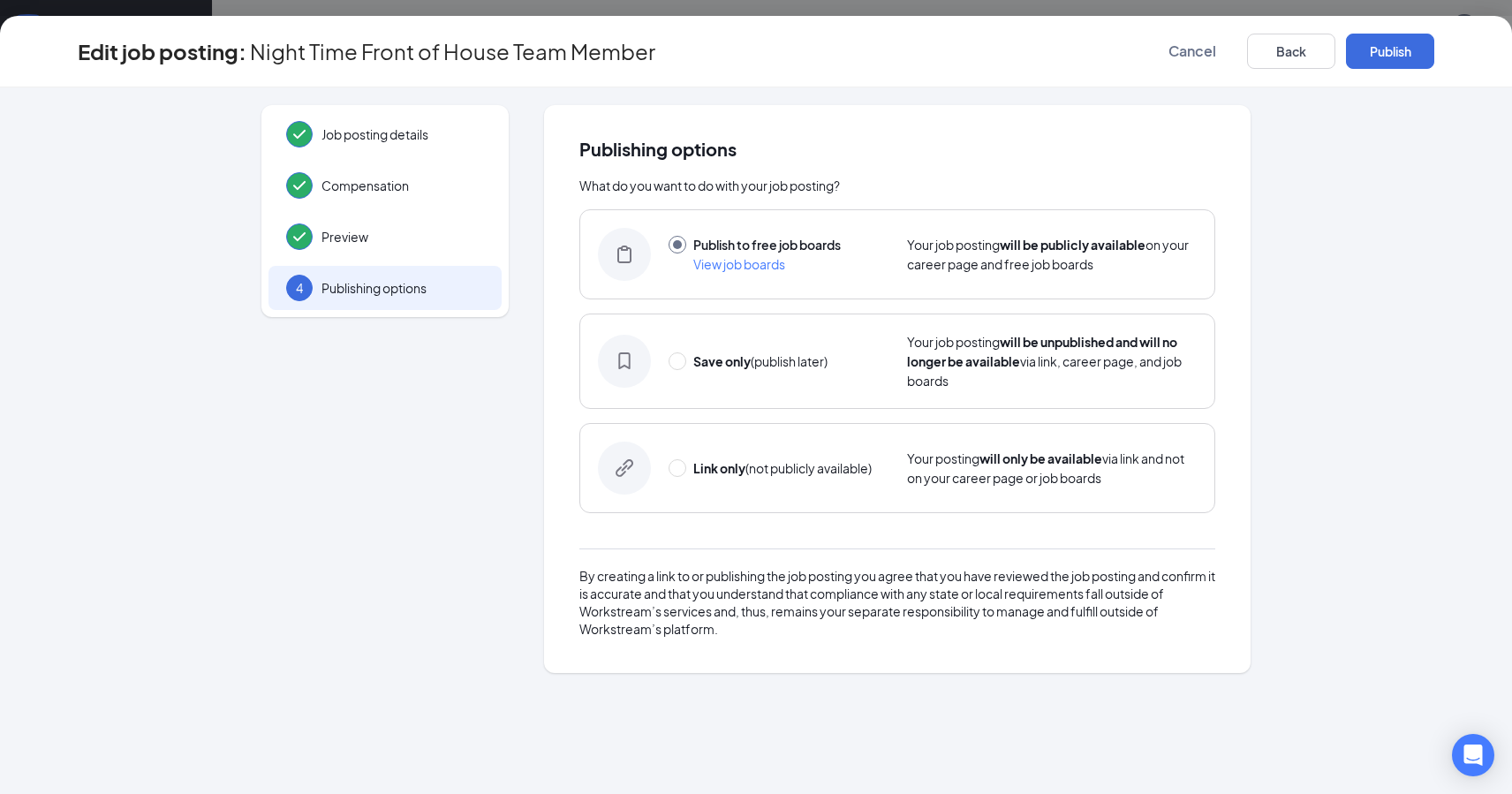
click at [1386, 51] on button "Publish" at bounding box center [1389, 50] width 89 height 35
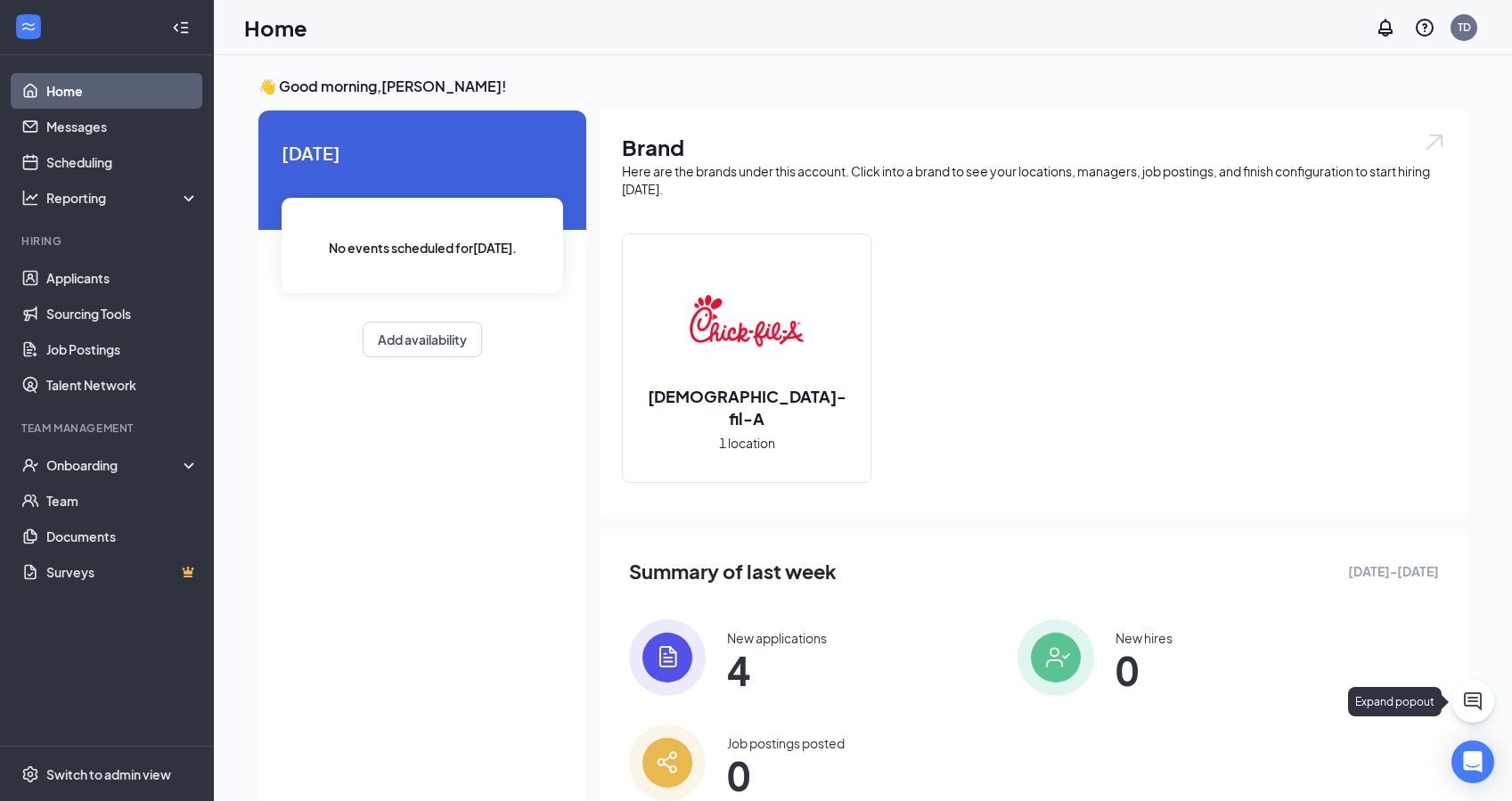
click at [1476, 703] on icon "ChatActive" at bounding box center [1473, 701] width 21 height 21
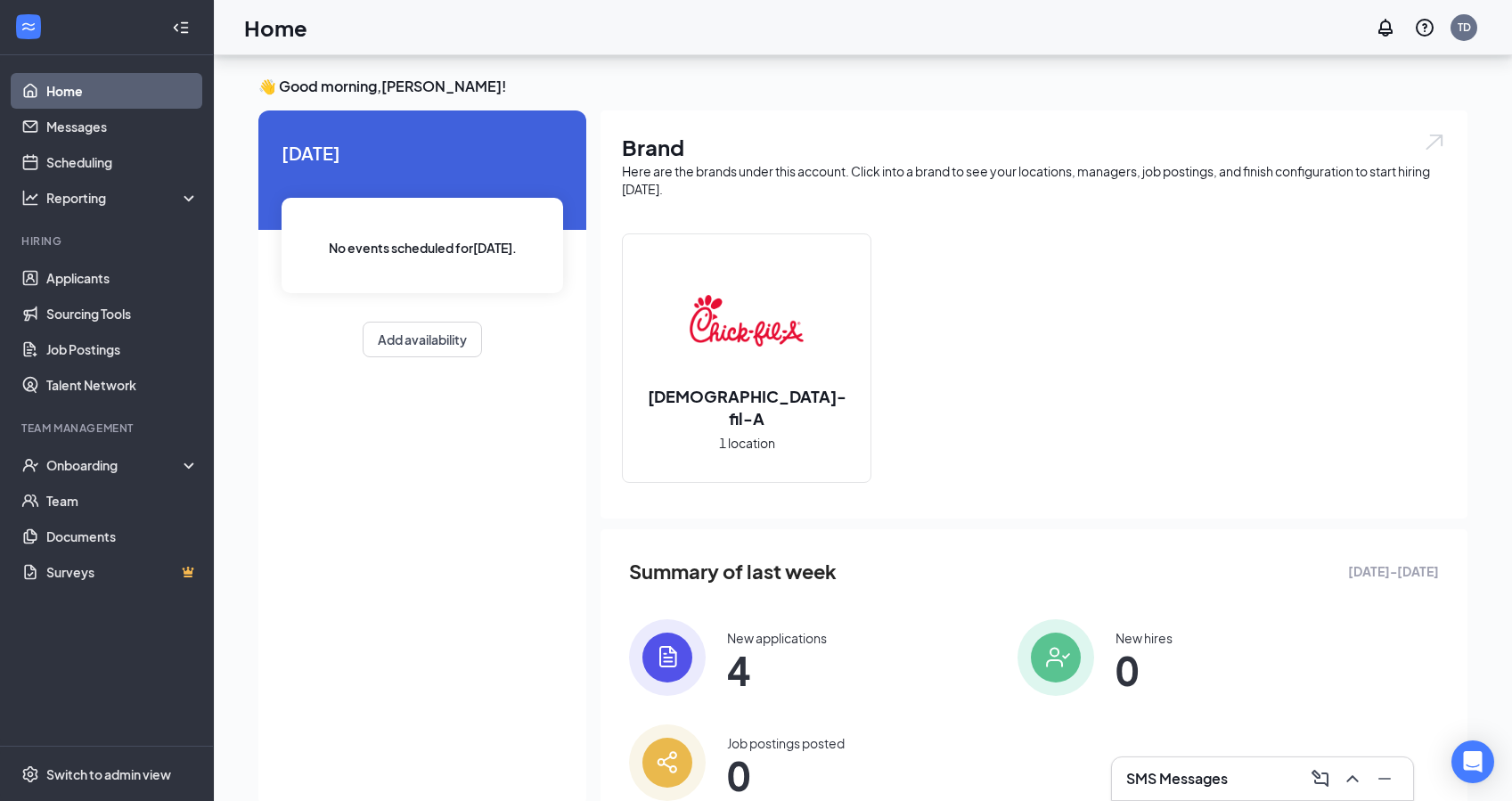
scroll to position [68, 0]
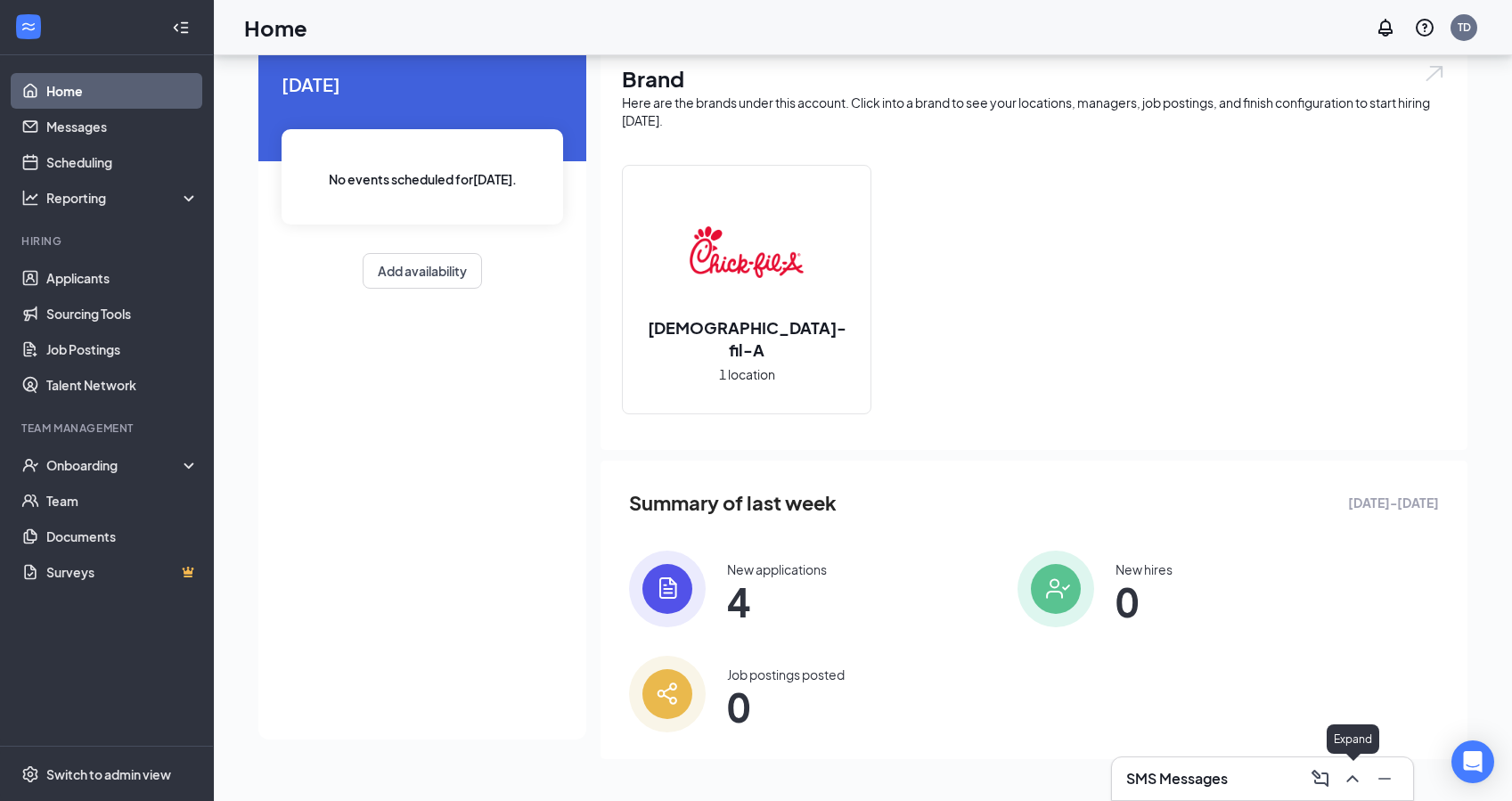
click at [1356, 778] on icon "ChevronUp" at bounding box center [1353, 778] width 21 height 21
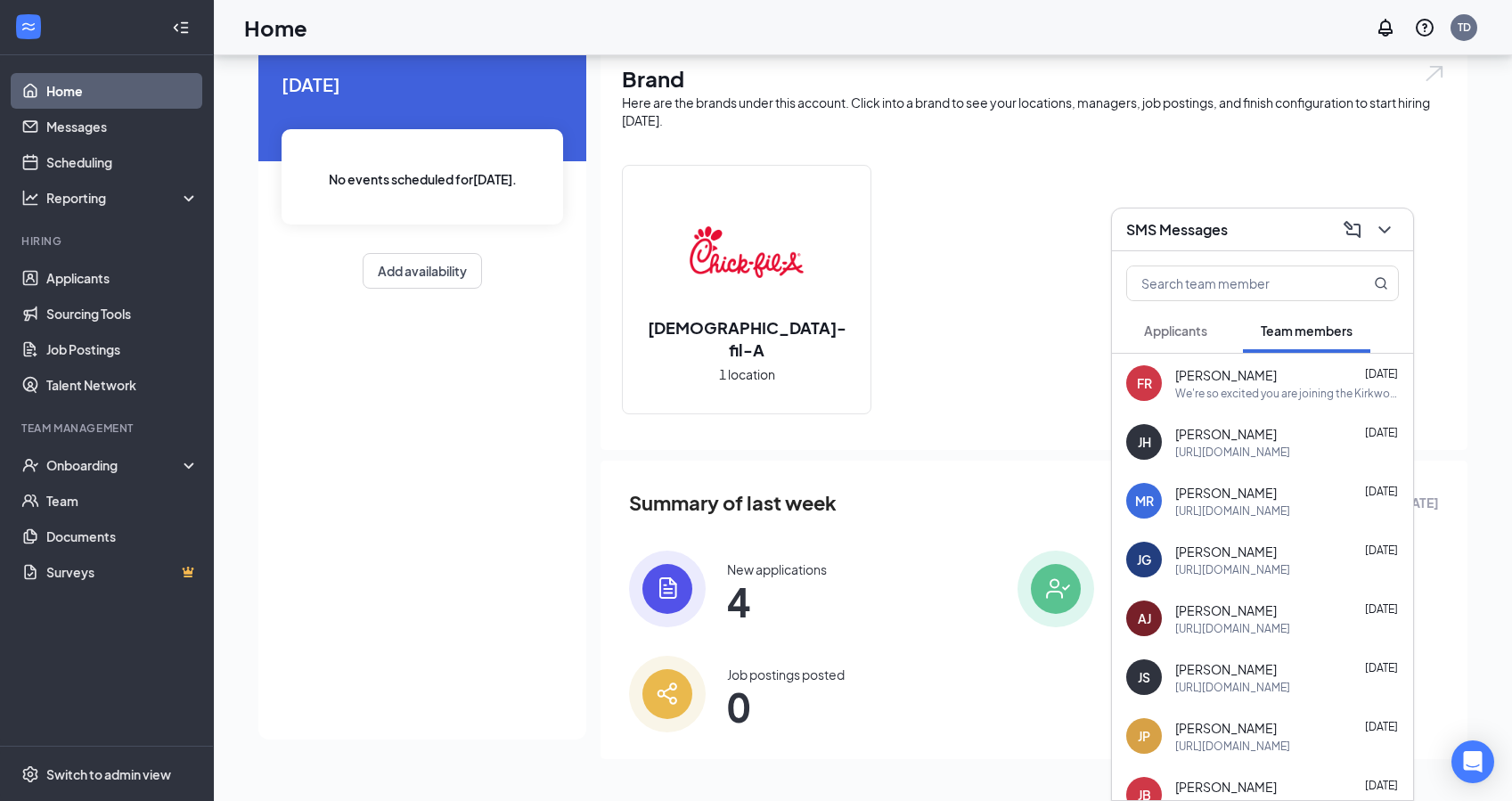
click at [1232, 388] on div "We're so excited you are joining the Kirkwood Hwy [DEMOGRAPHIC_DATA]-fil-Ateam …" at bounding box center [1286, 394] width 224 height 15
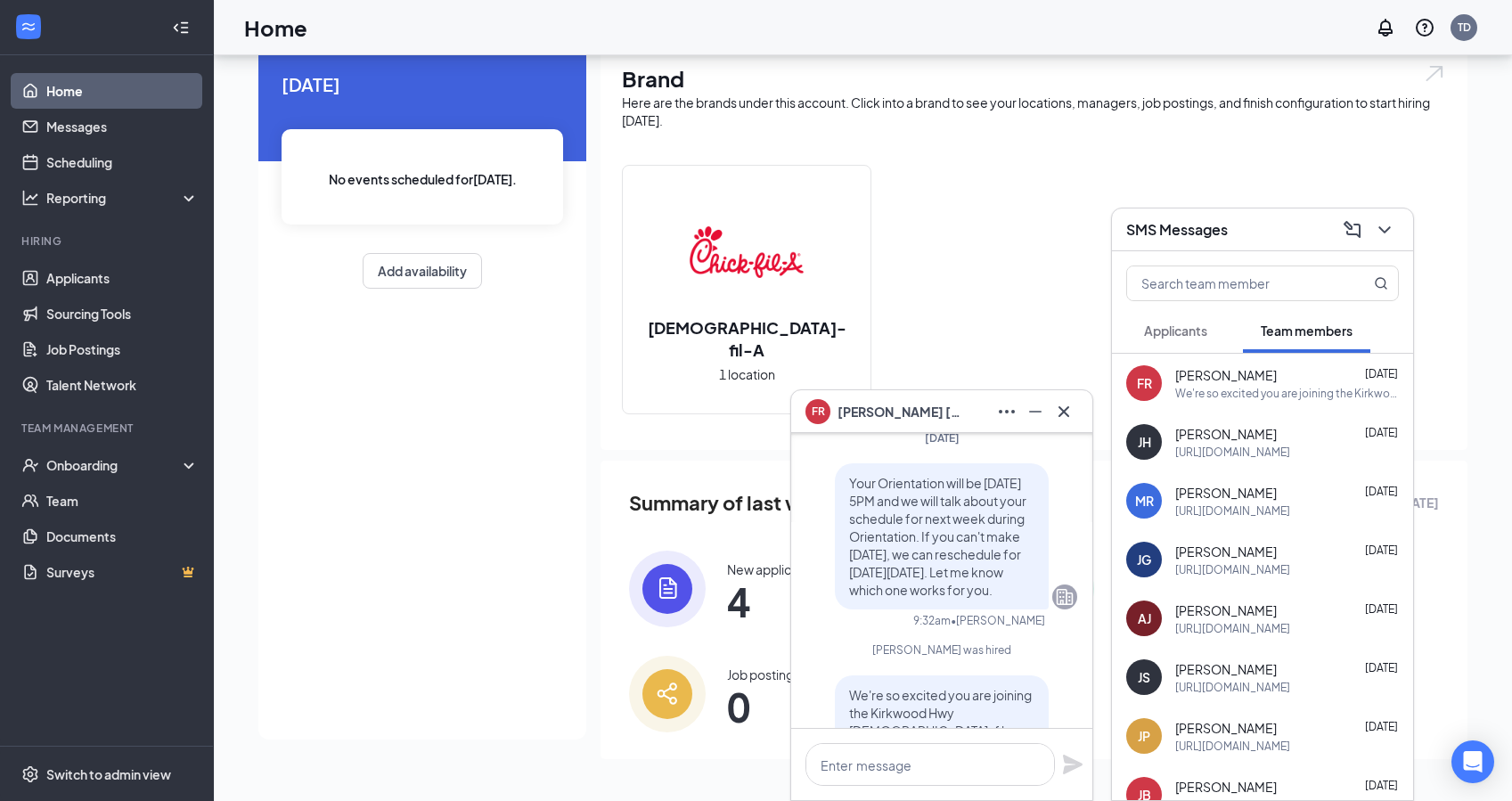
scroll to position [-182, 0]
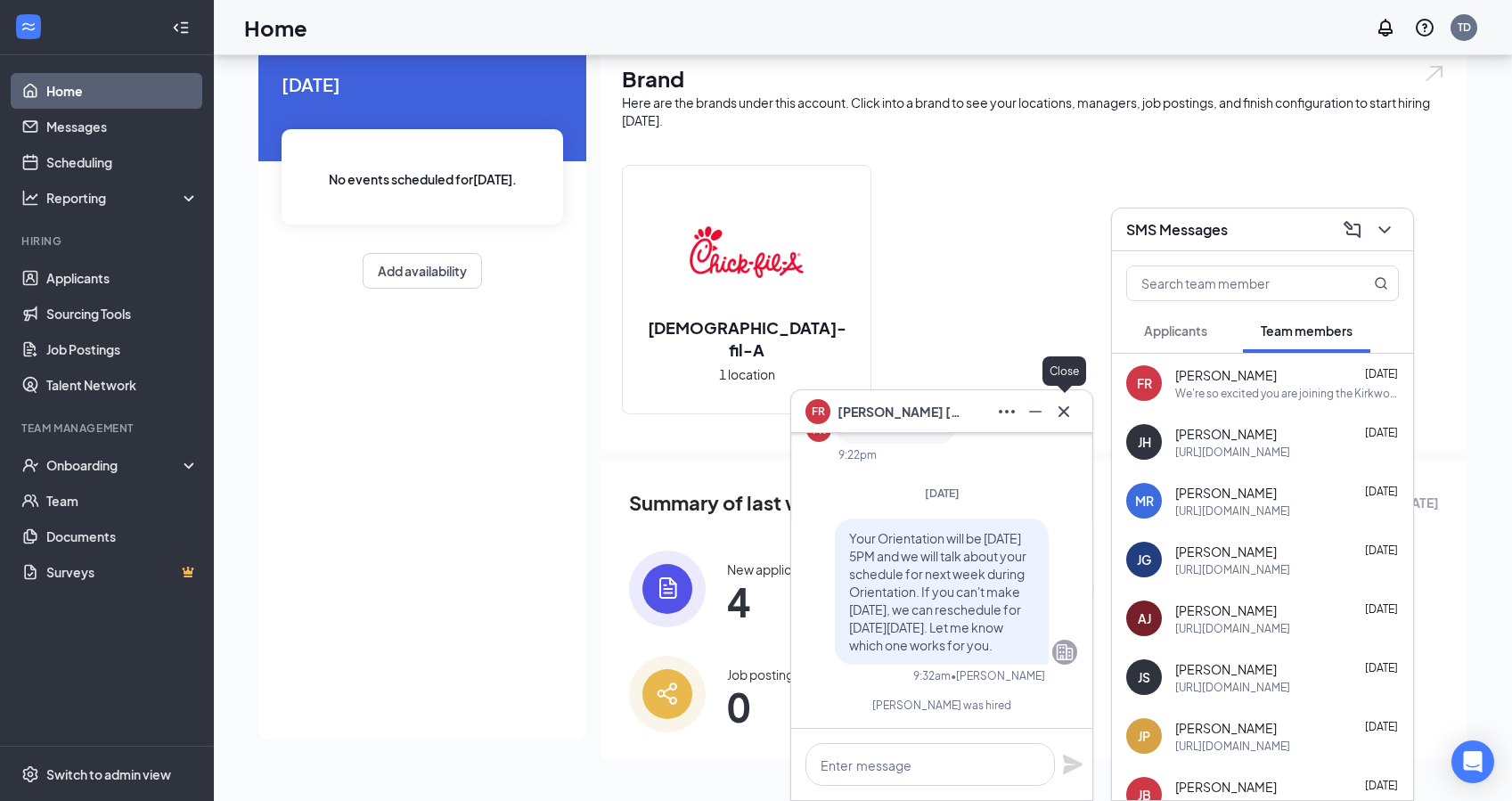
click at [1068, 409] on icon "Cross" at bounding box center [1063, 411] width 21 height 21
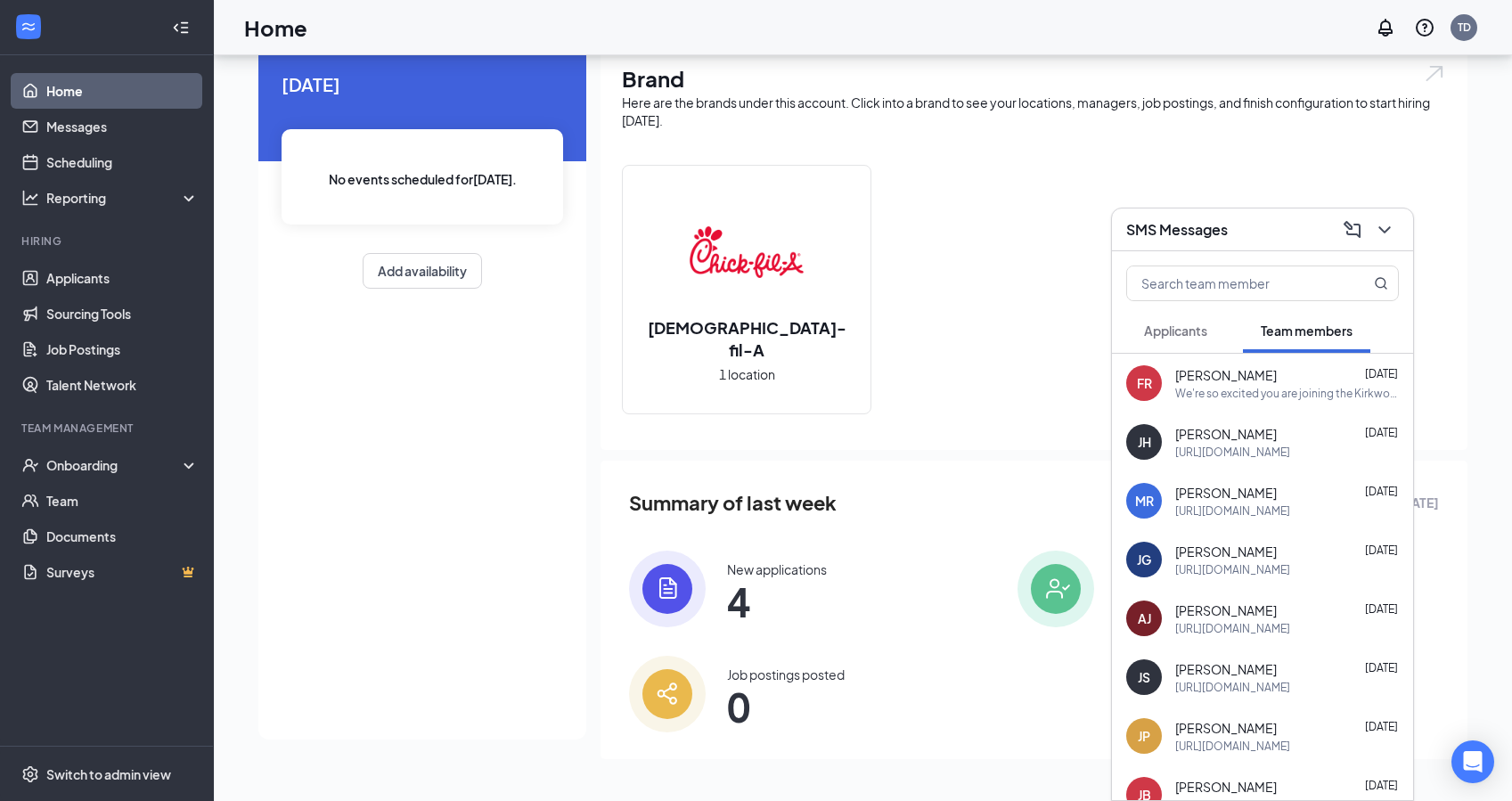
click at [1270, 377] on div "Fernando Reyes Sep 15" at bounding box center [1286, 375] width 224 height 18
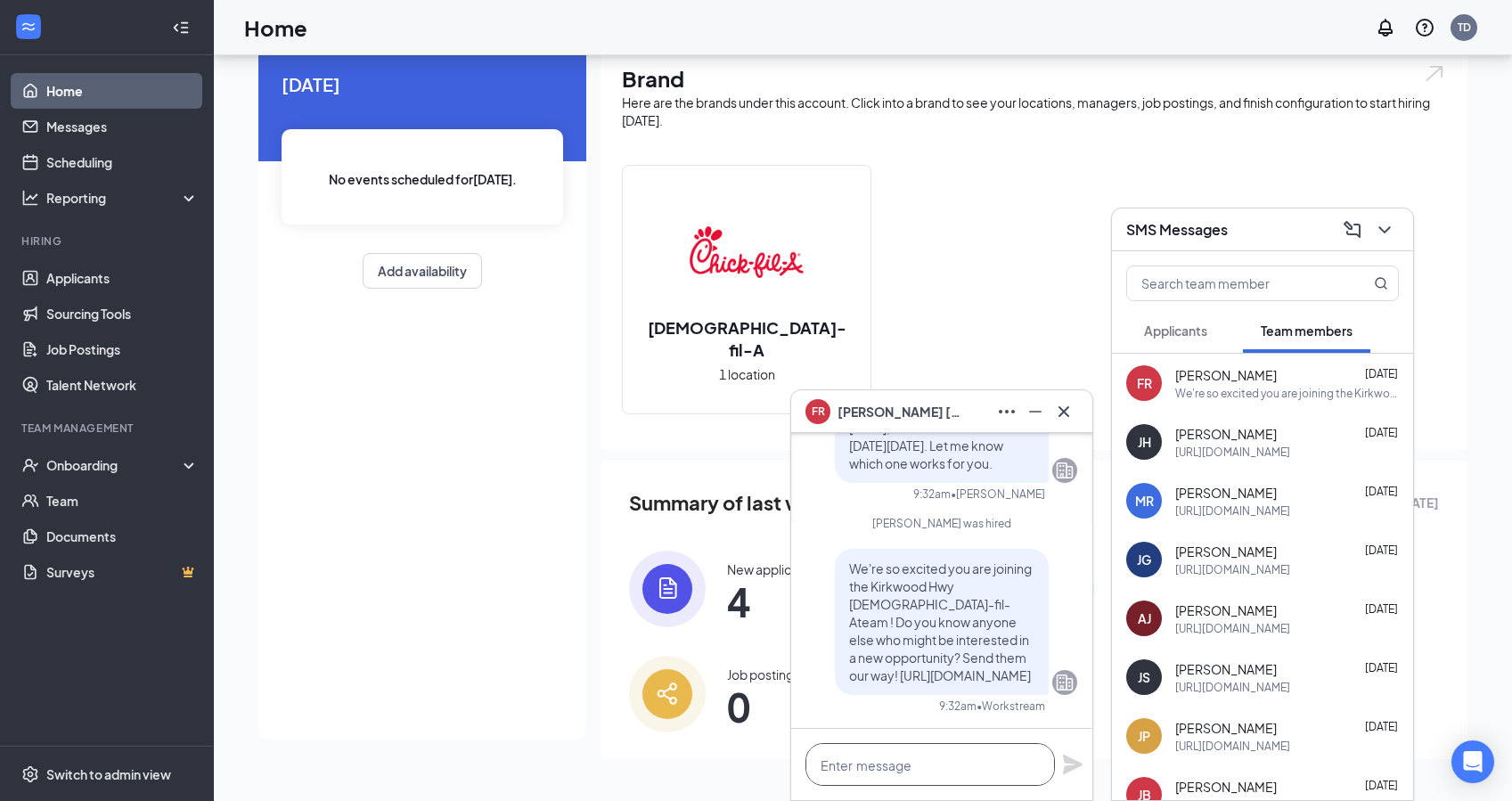
click at [963, 751] on textarea at bounding box center [930, 764] width 250 height 43
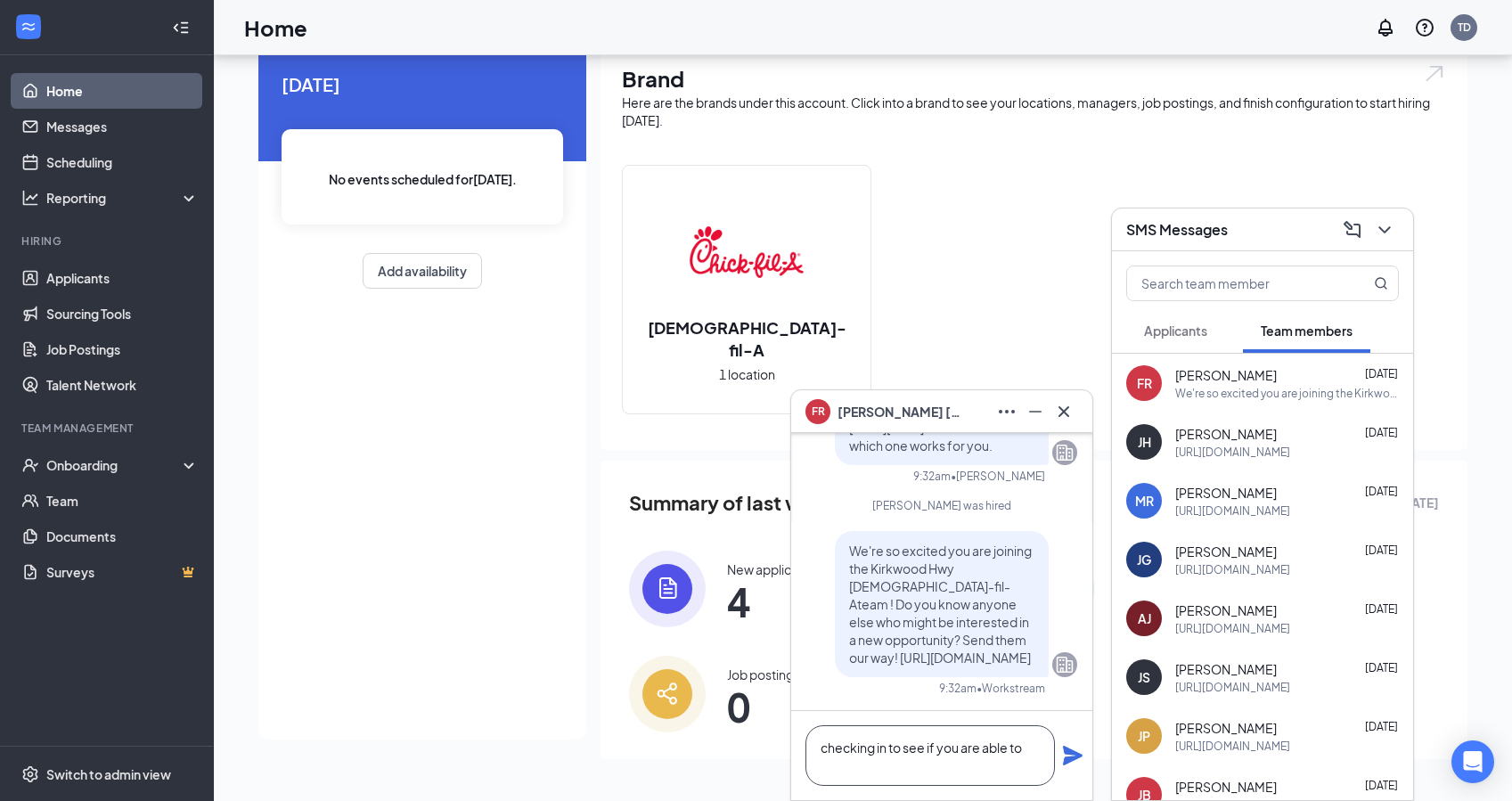
scroll to position [1, 0]
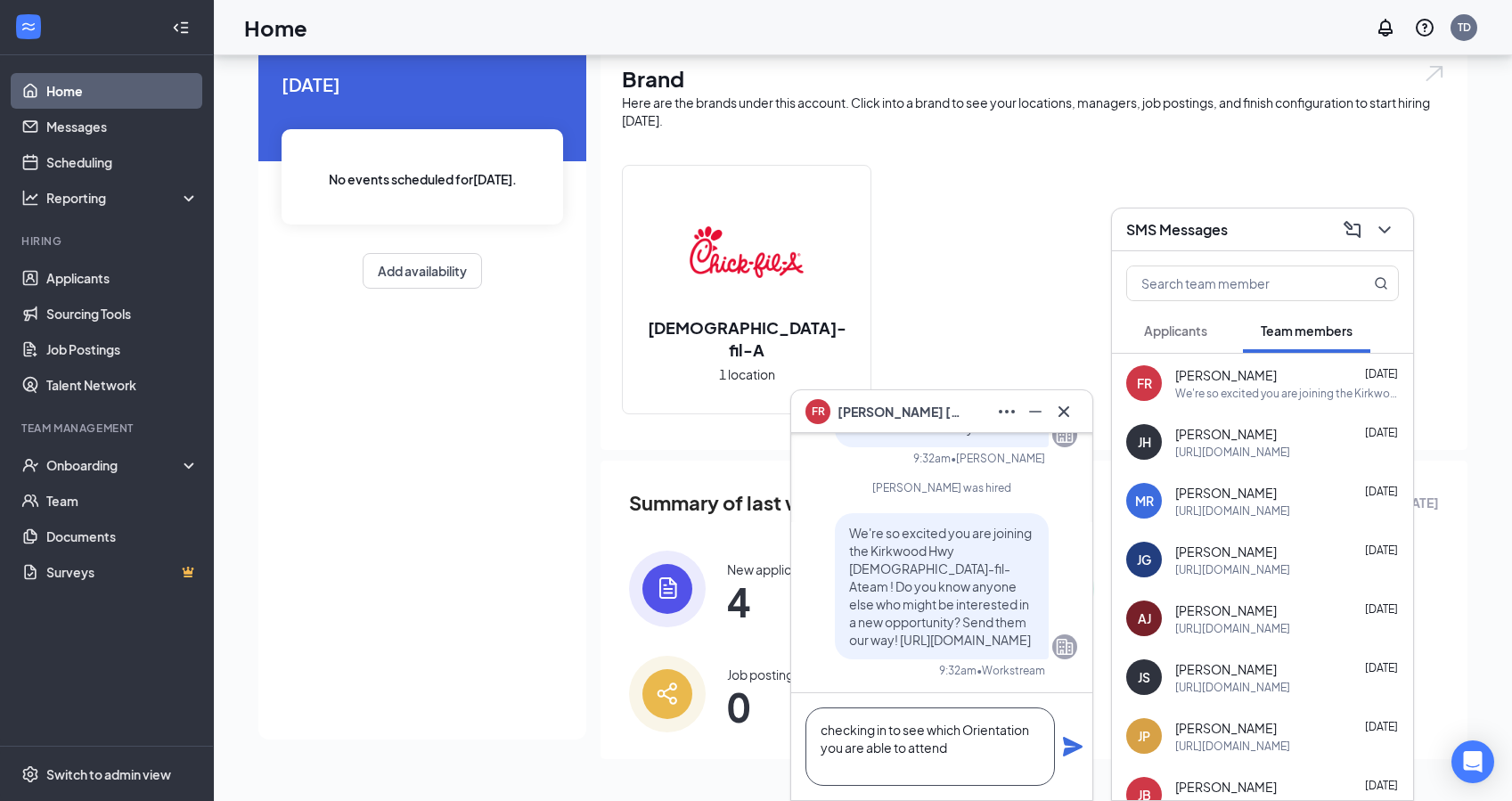
type textarea "checking in to see which Orientation you are able to attend"
click at [1069, 747] on icon "Plane" at bounding box center [1072, 746] width 19 height 19
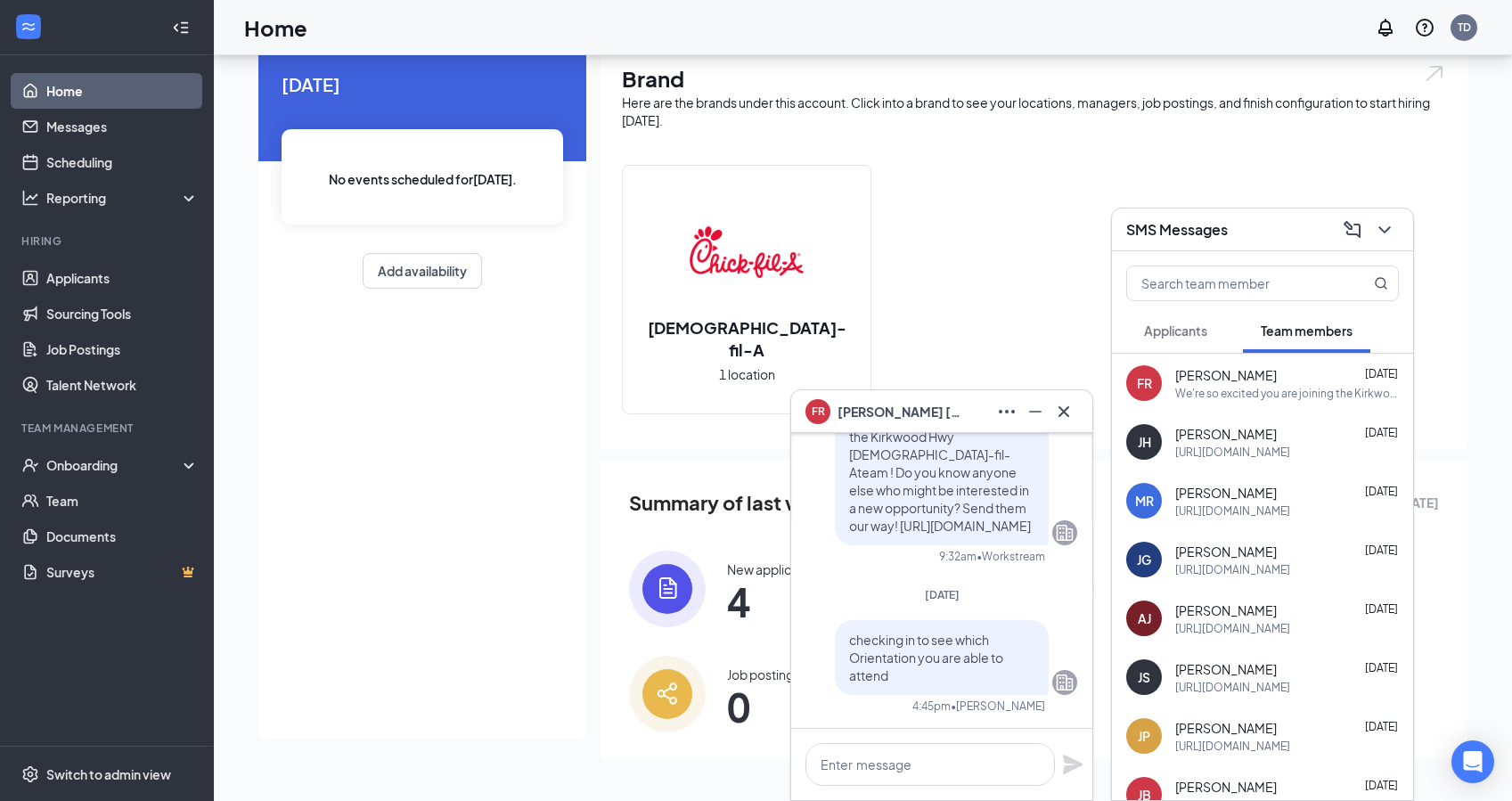
scroll to position [0, 0]
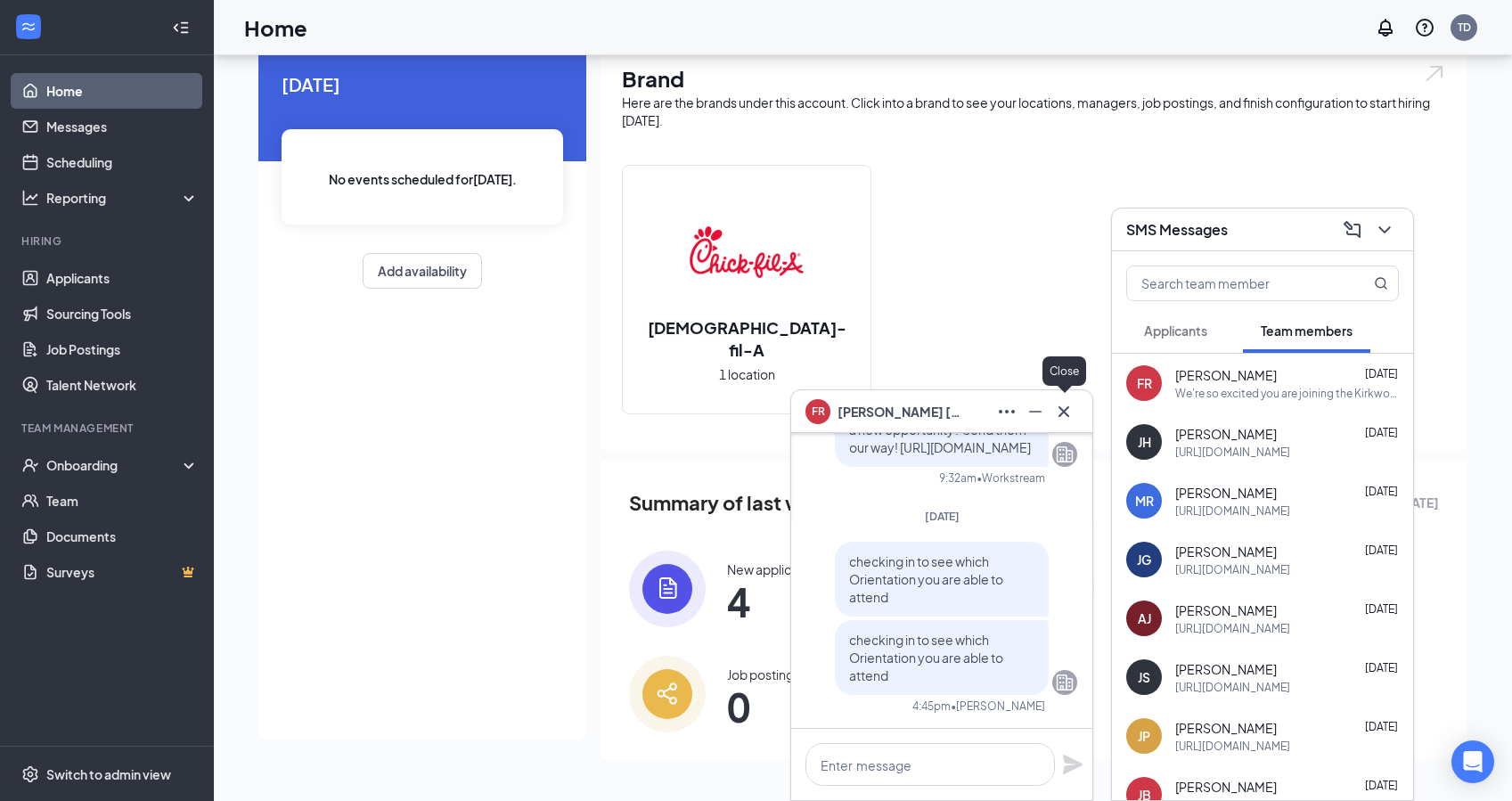
click at [1072, 411] on icon "Cross" at bounding box center [1063, 411] width 21 height 21
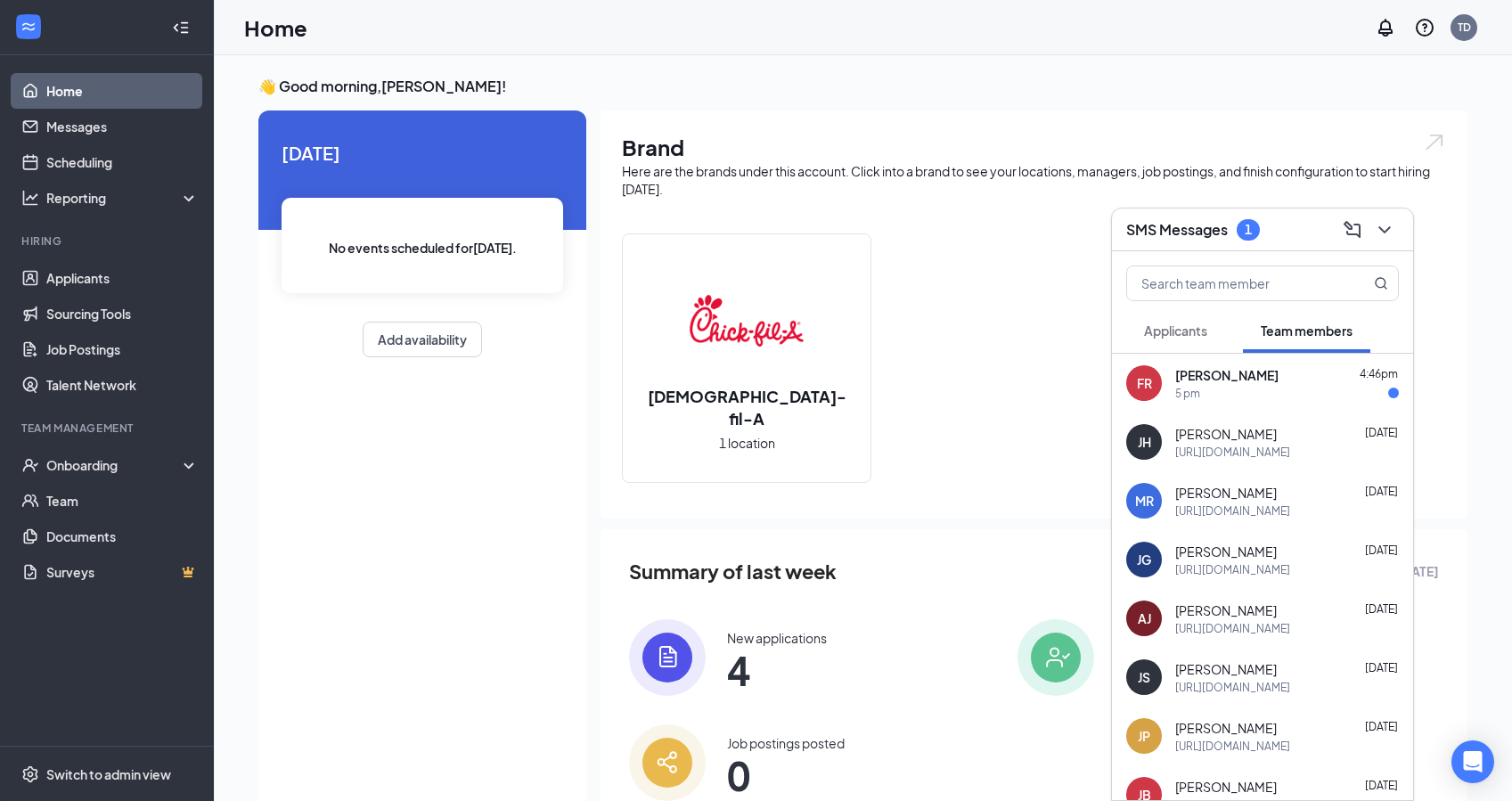
click at [1240, 386] on div "5 pm" at bounding box center [1286, 394] width 224 height 15
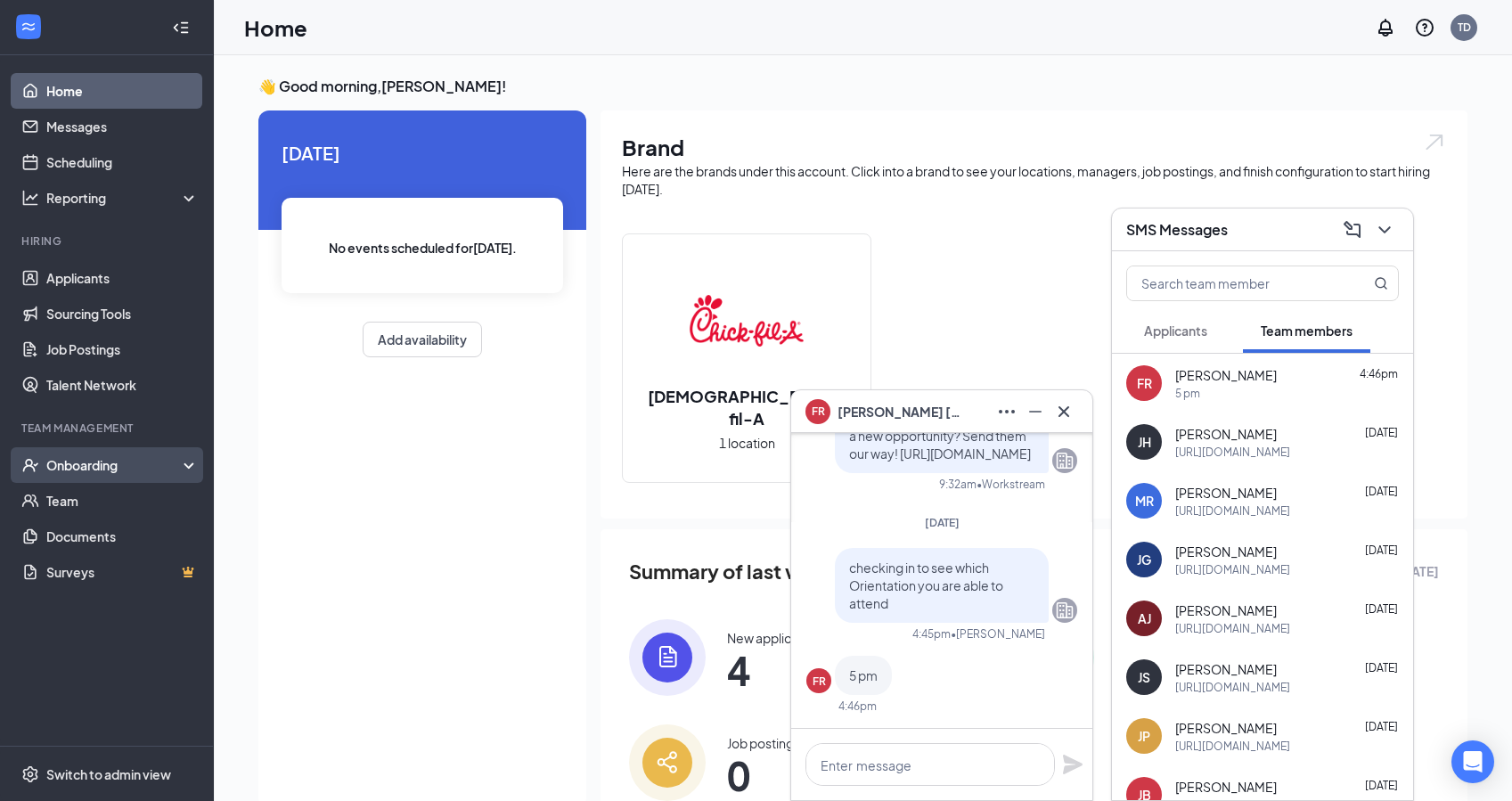
click at [130, 463] on div "Onboarding" at bounding box center [114, 465] width 137 height 18
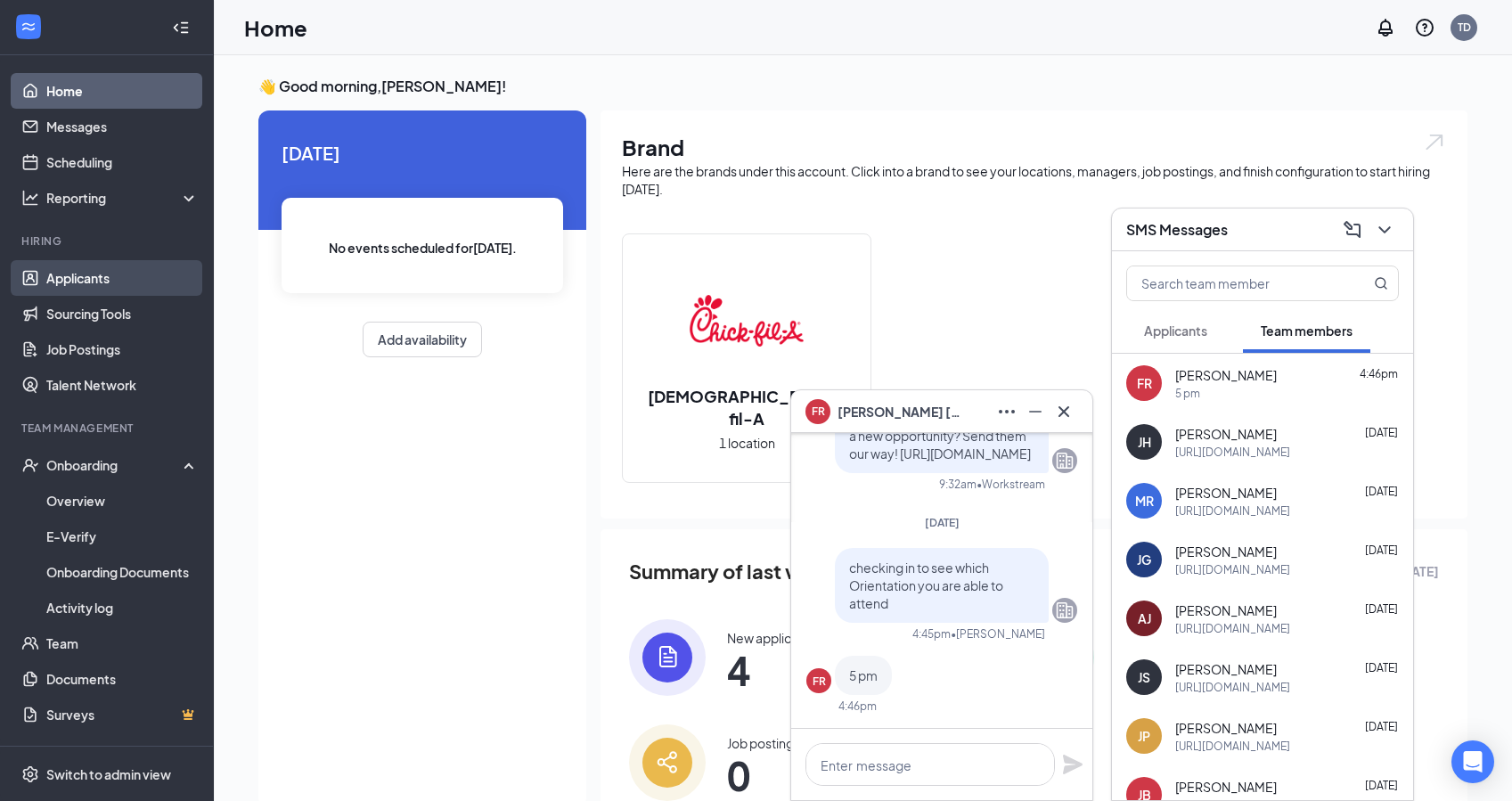
click at [133, 277] on link "Applicants" at bounding box center [122, 278] width 153 height 36
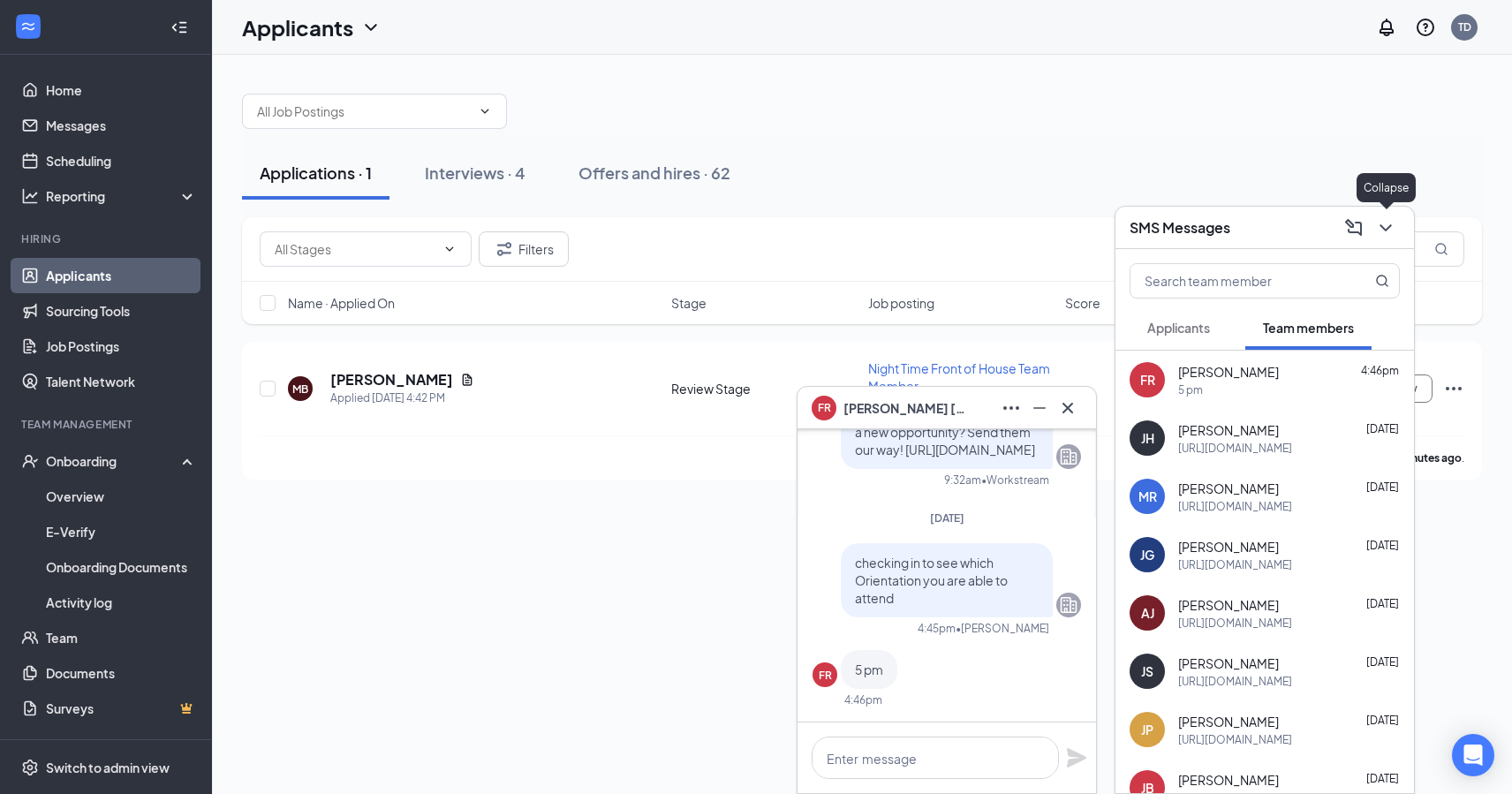
click at [1379, 225] on icon "ChevronDown" at bounding box center [1385, 228] width 21 height 21
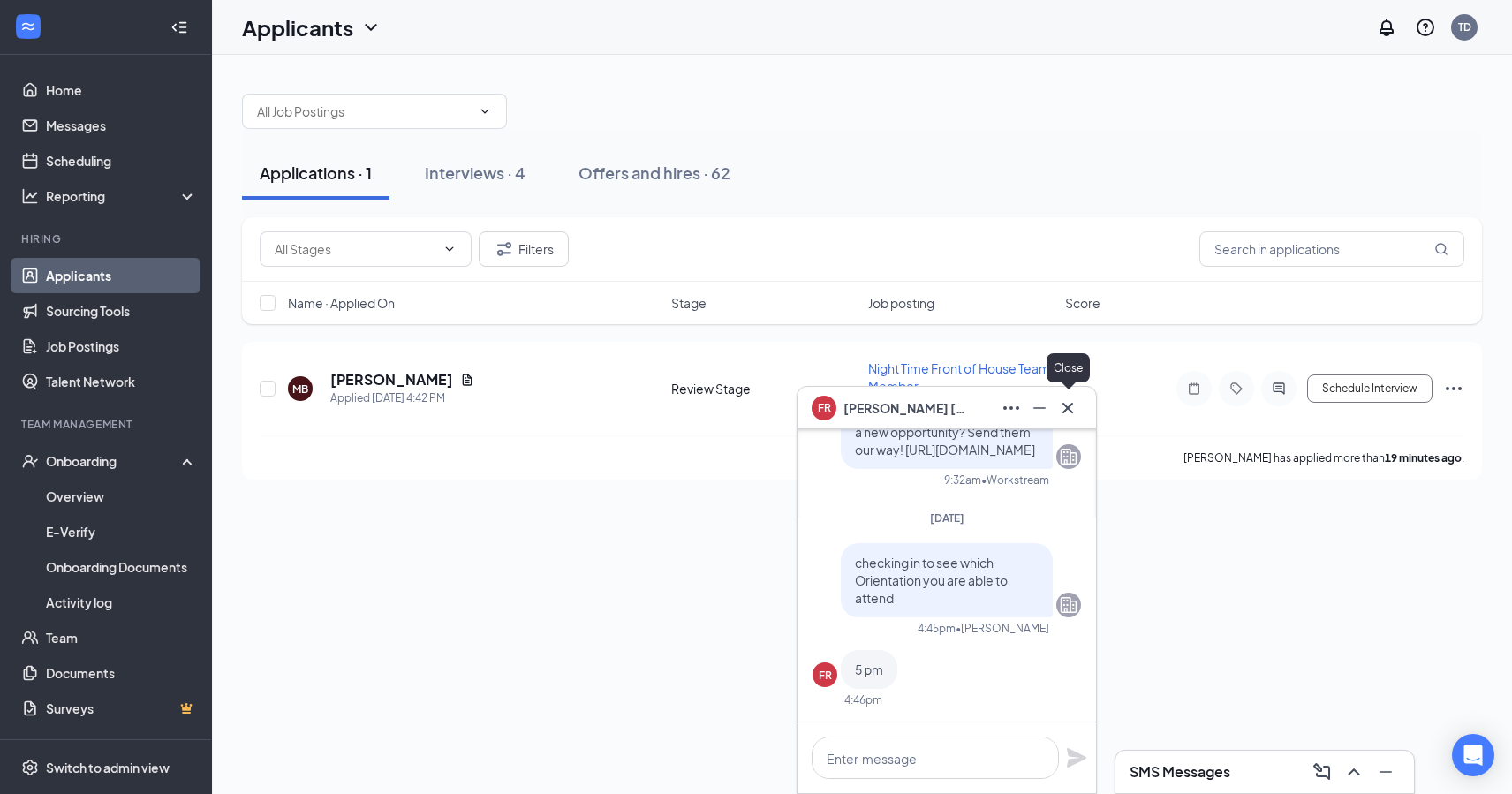
click at [1060, 402] on icon "Cross" at bounding box center [1067, 407] width 21 height 21
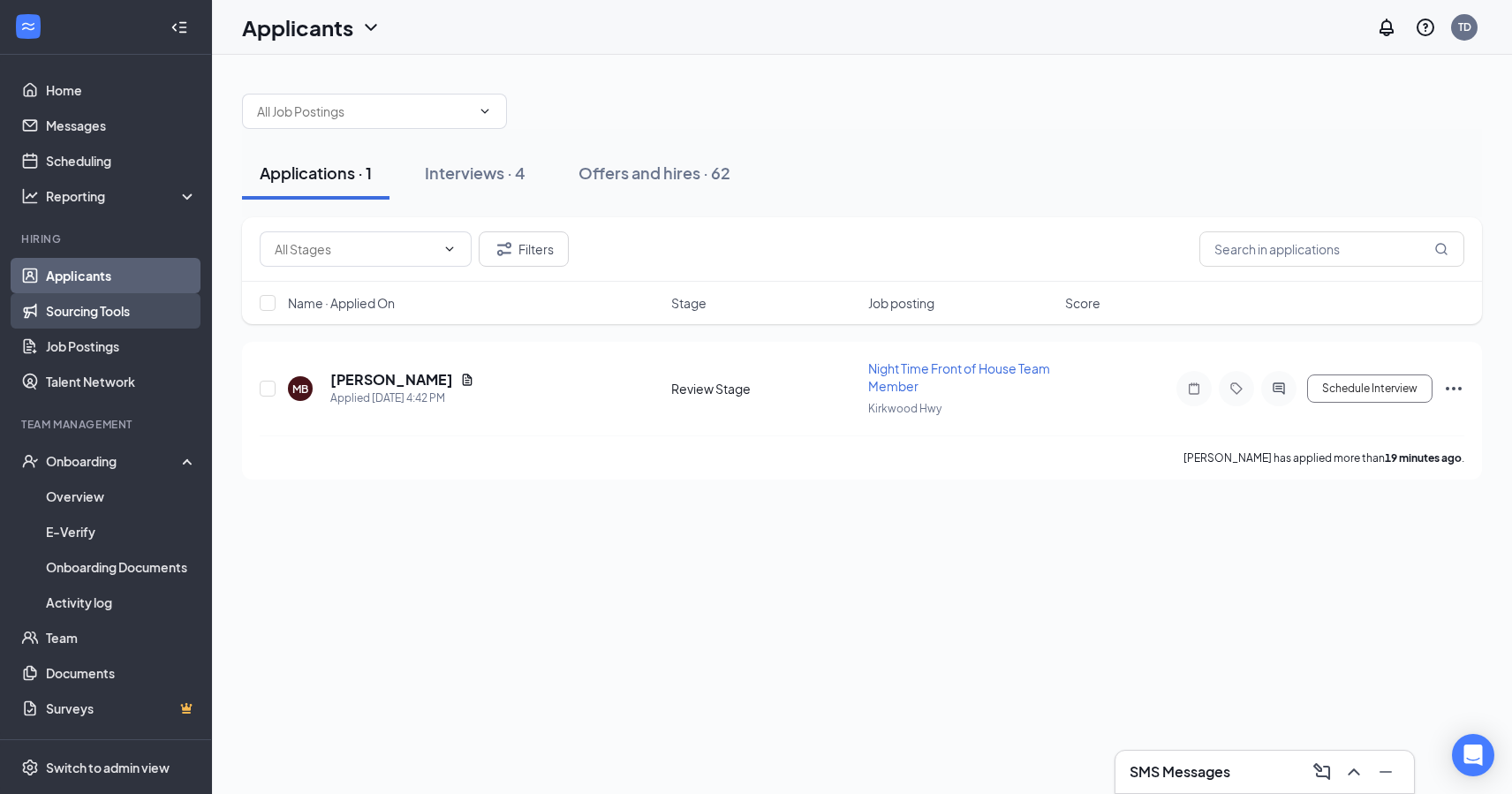
click at [106, 311] on link "Sourcing Tools" at bounding box center [121, 310] width 151 height 35
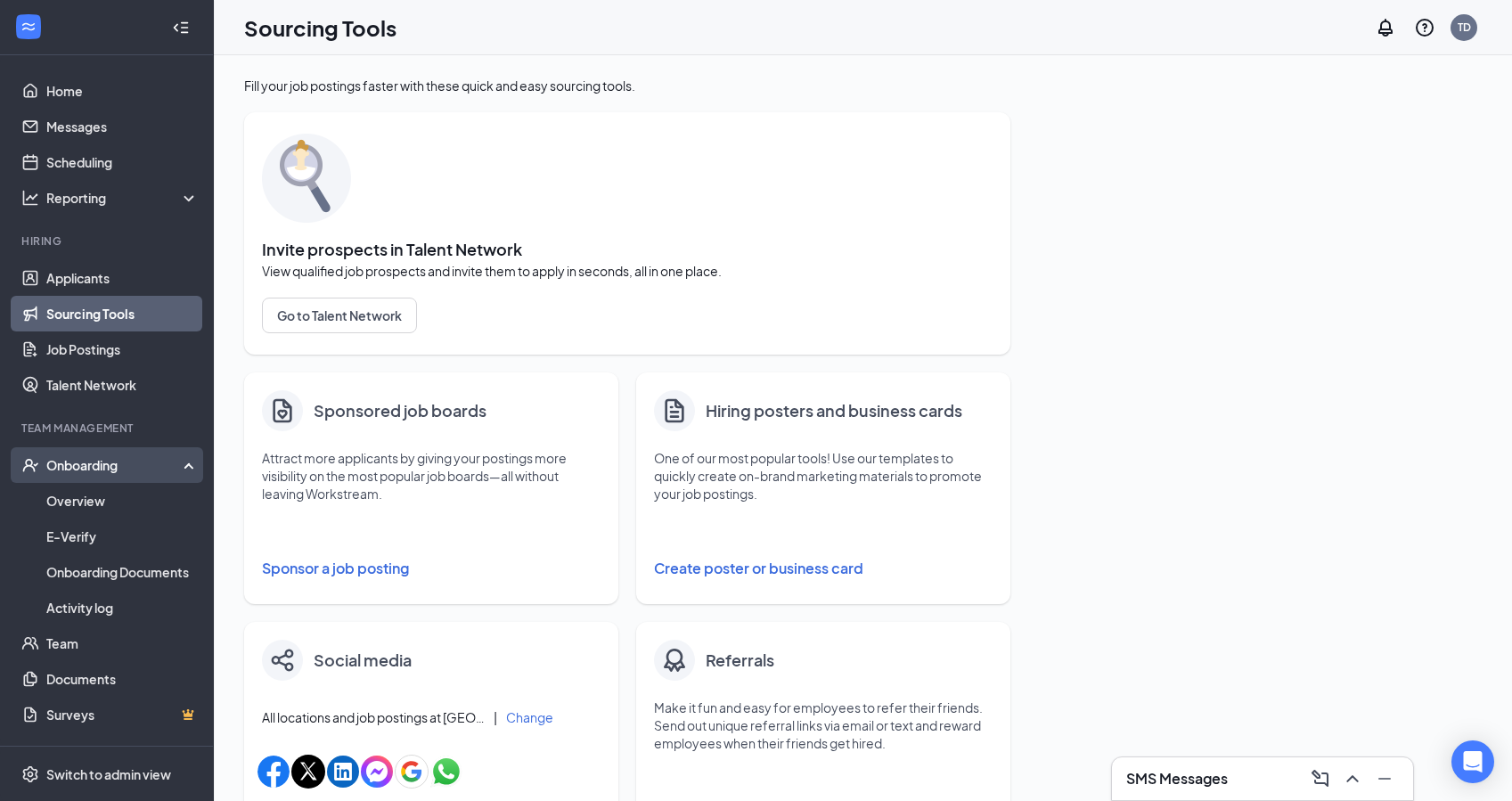
click at [128, 476] on div "Onboarding" at bounding box center [107, 465] width 214 height 36
click at [132, 468] on div "Onboarding" at bounding box center [114, 465] width 137 height 18
click at [104, 503] on link "Overview" at bounding box center [122, 500] width 153 height 36
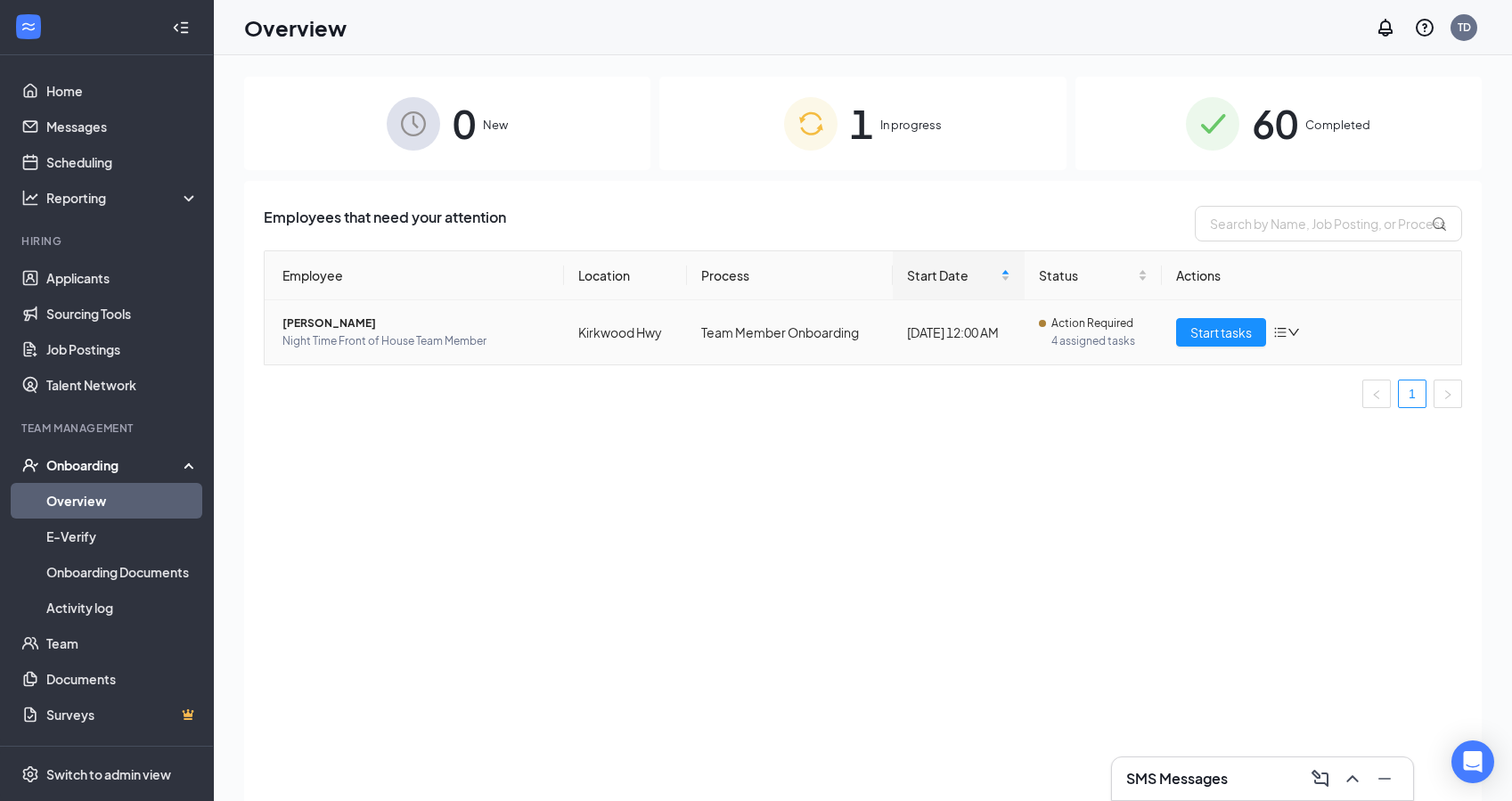
click at [353, 321] on span "[PERSON_NAME]" at bounding box center [416, 323] width 267 height 18
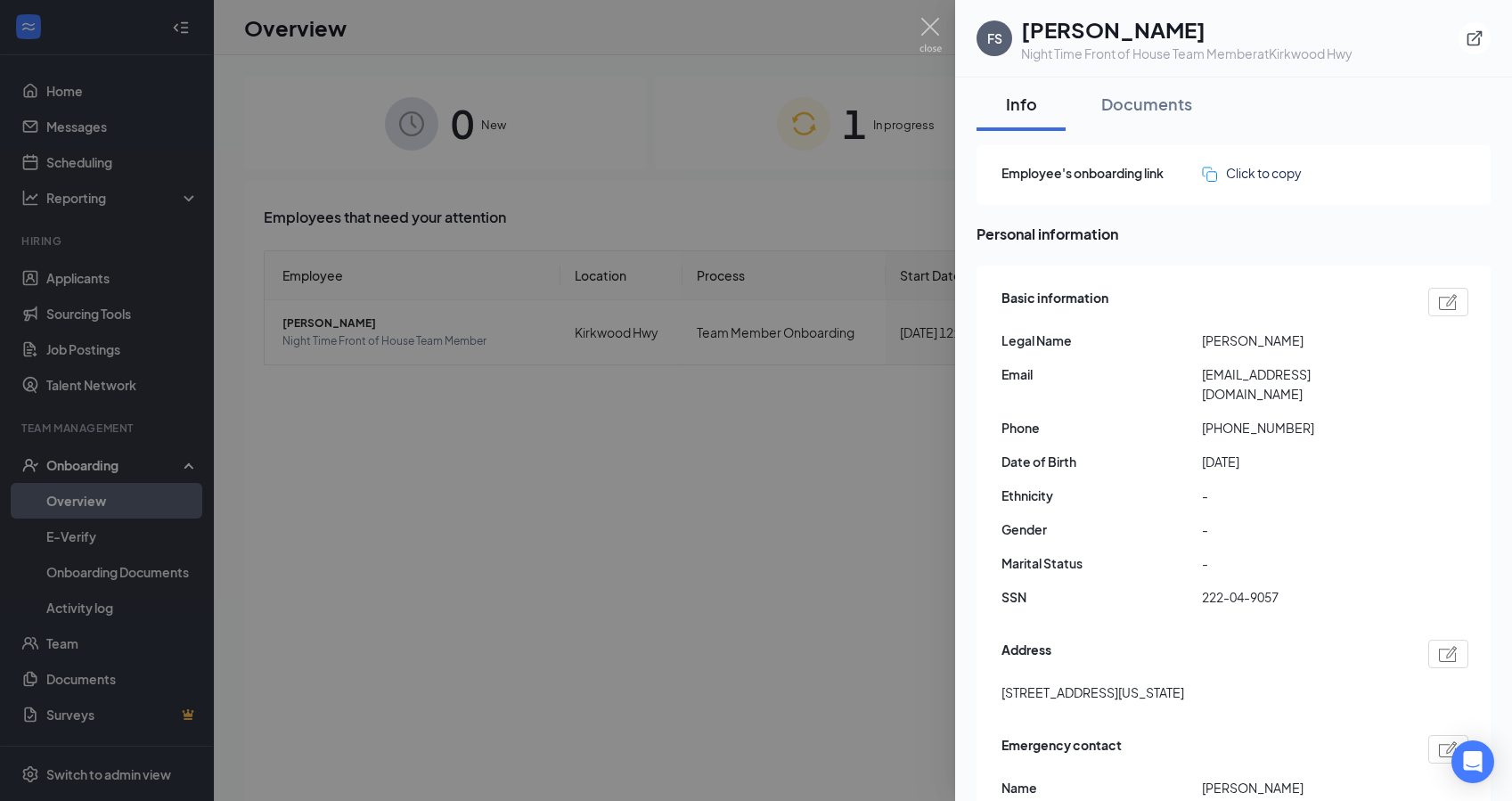
click at [725, 493] on div at bounding box center [756, 400] width 1512 height 801
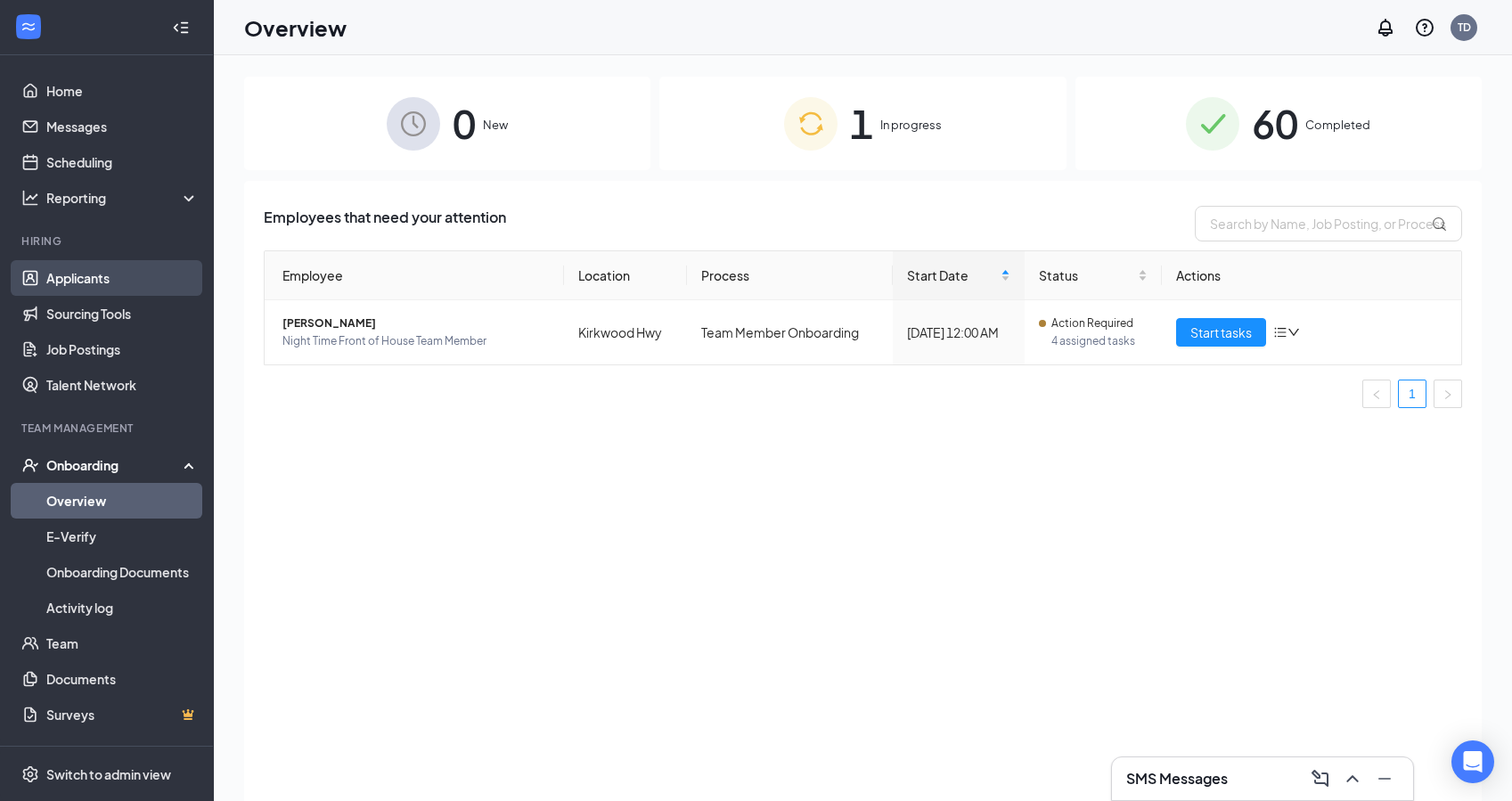
click at [98, 283] on link "Applicants" at bounding box center [122, 278] width 153 height 36
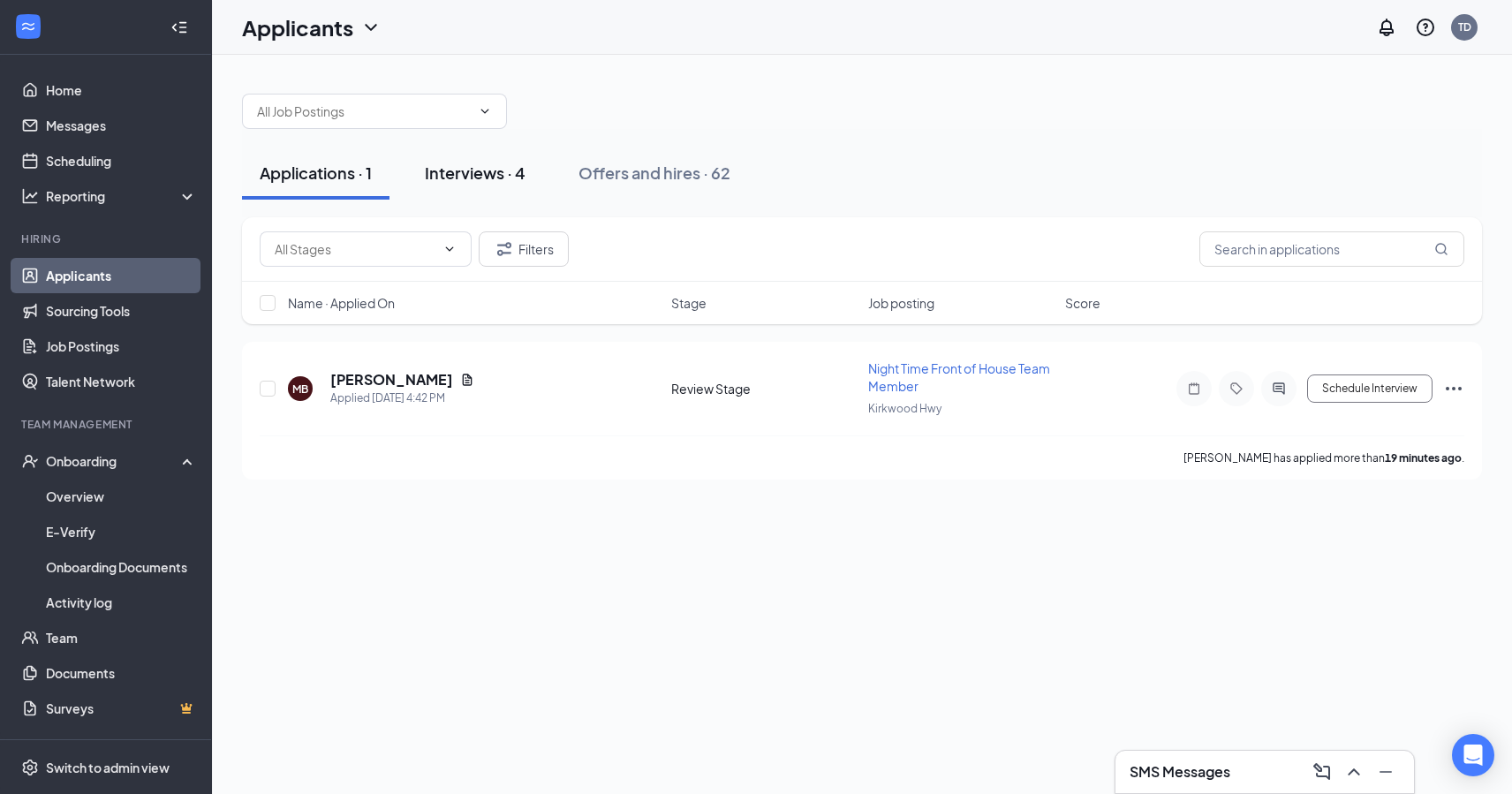
click at [493, 179] on div "Interviews · 4" at bounding box center [475, 172] width 101 height 22
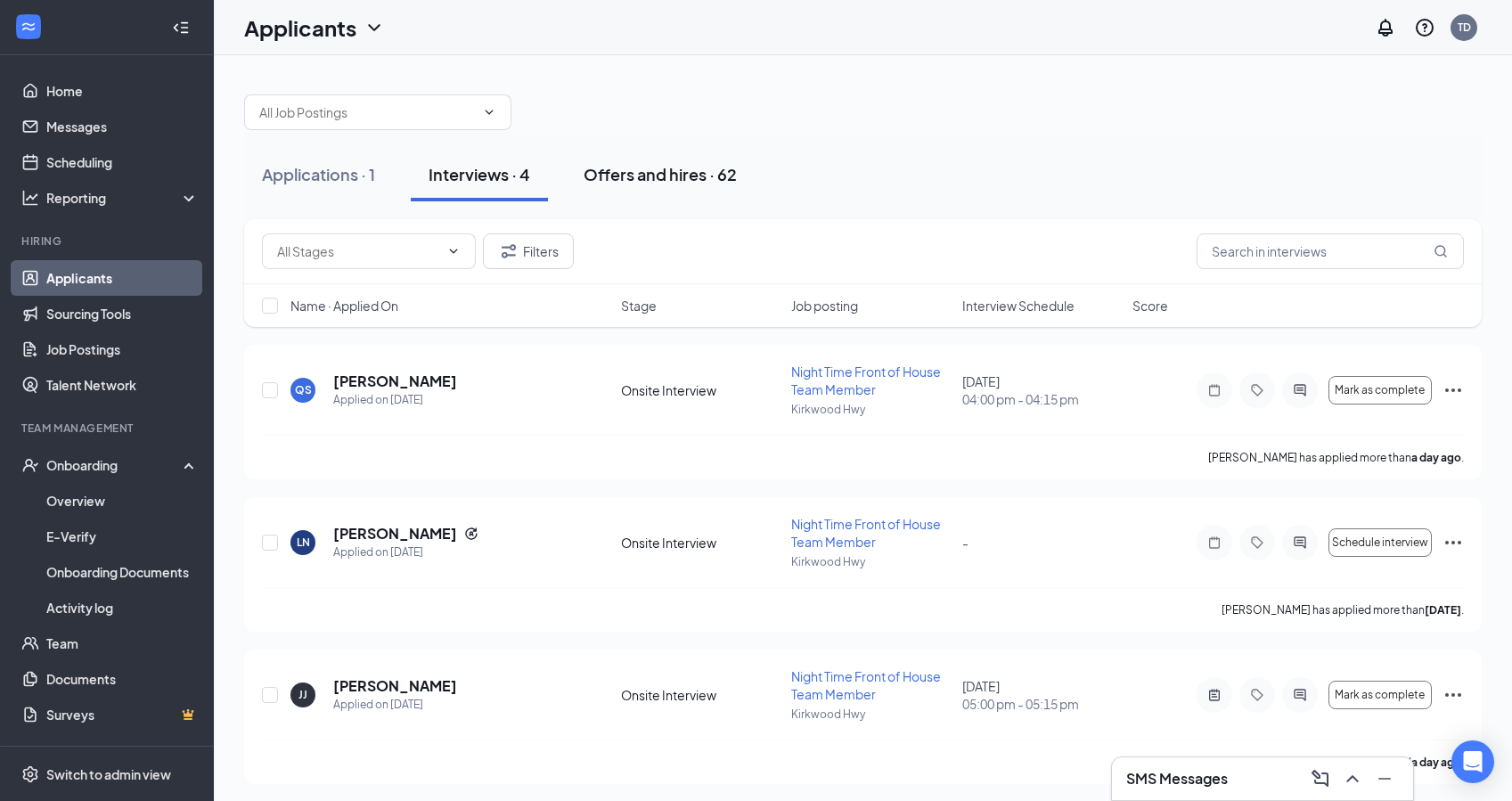
click at [683, 197] on button "Offers and hires · 62" at bounding box center [660, 175] width 189 height 54
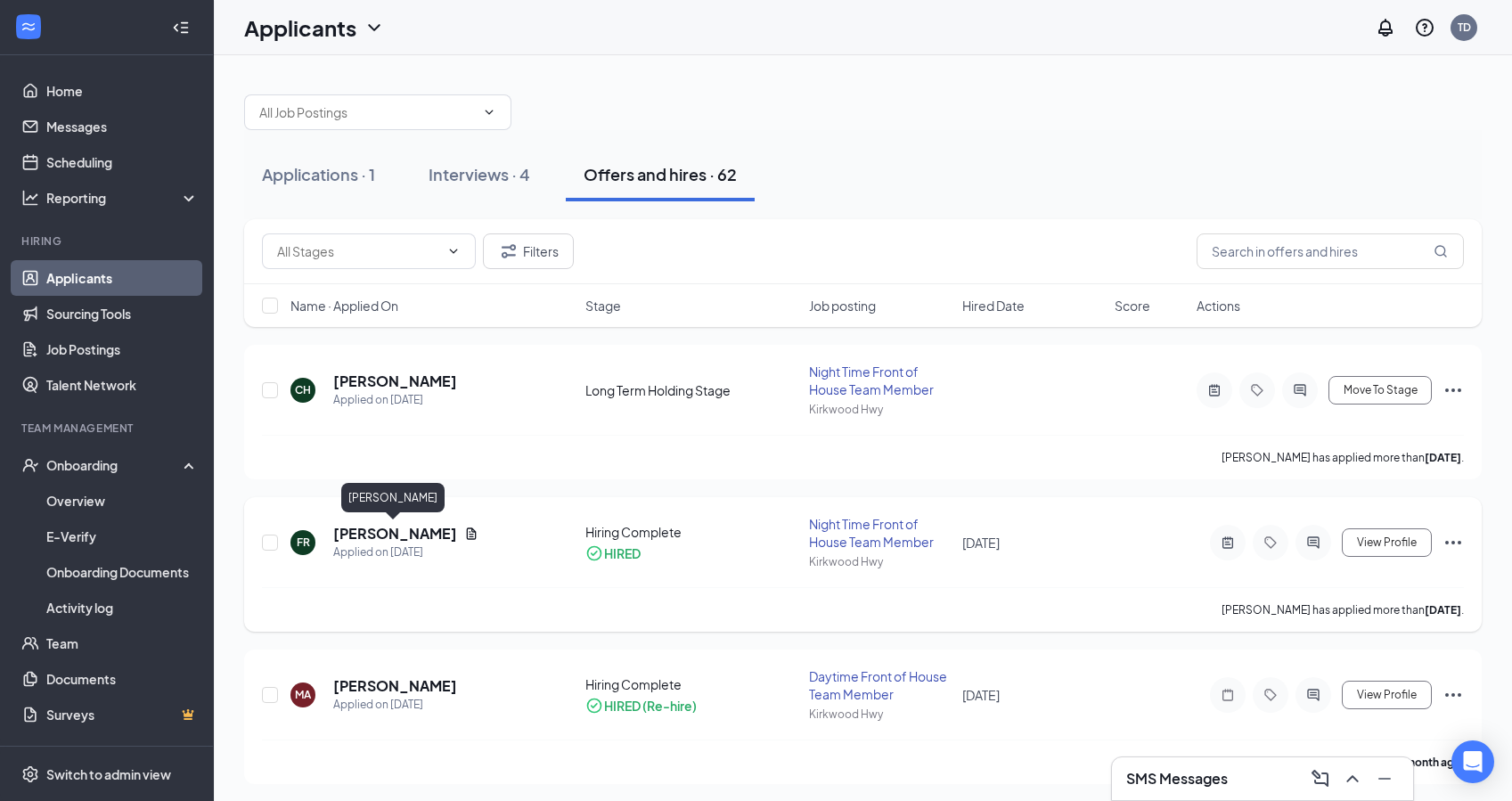
click at [415, 535] on h5 "[PERSON_NAME]" at bounding box center [395, 533] width 124 height 19
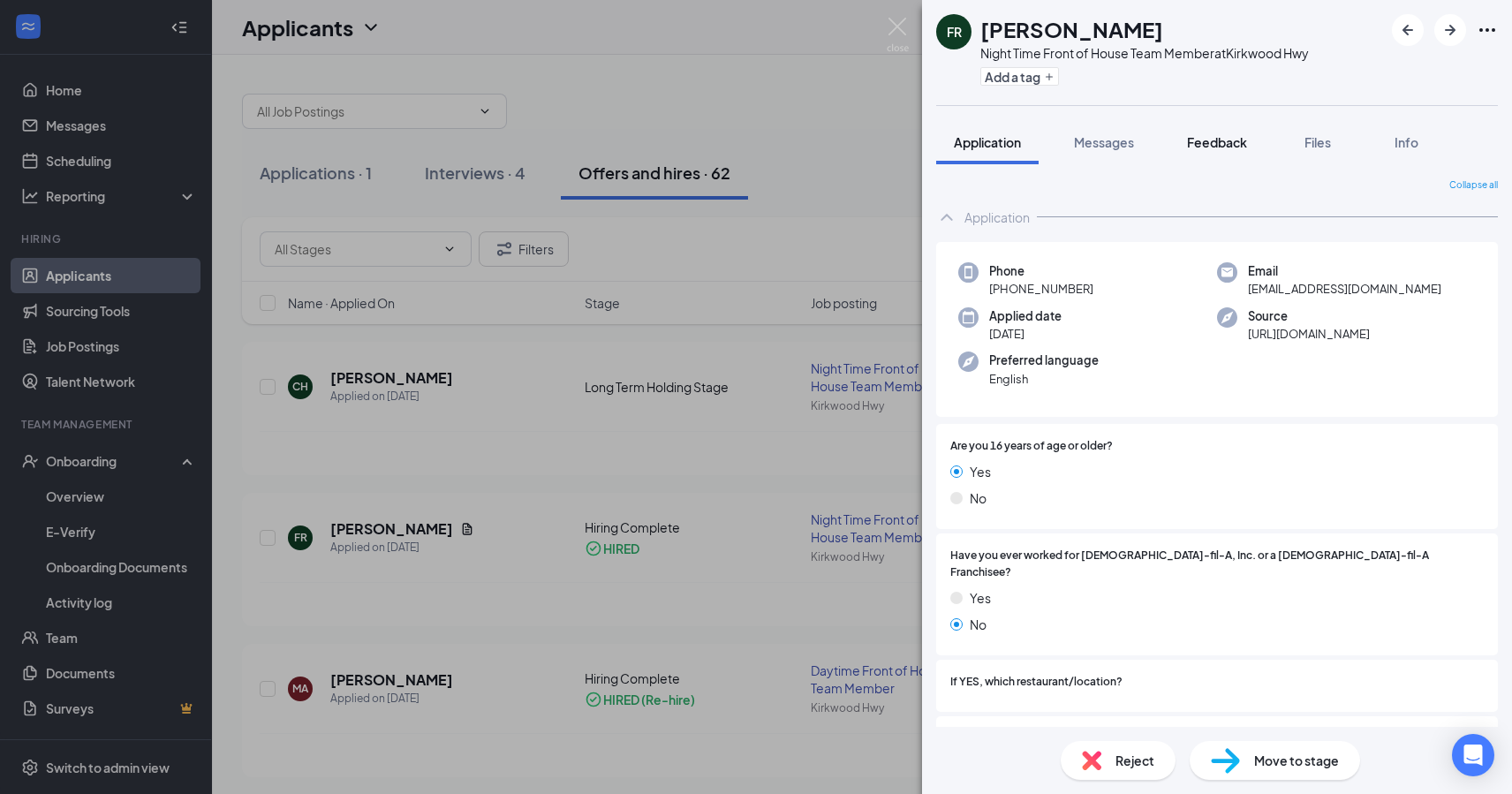
click at [1237, 151] on button "Feedback" at bounding box center [1217, 142] width 95 height 44
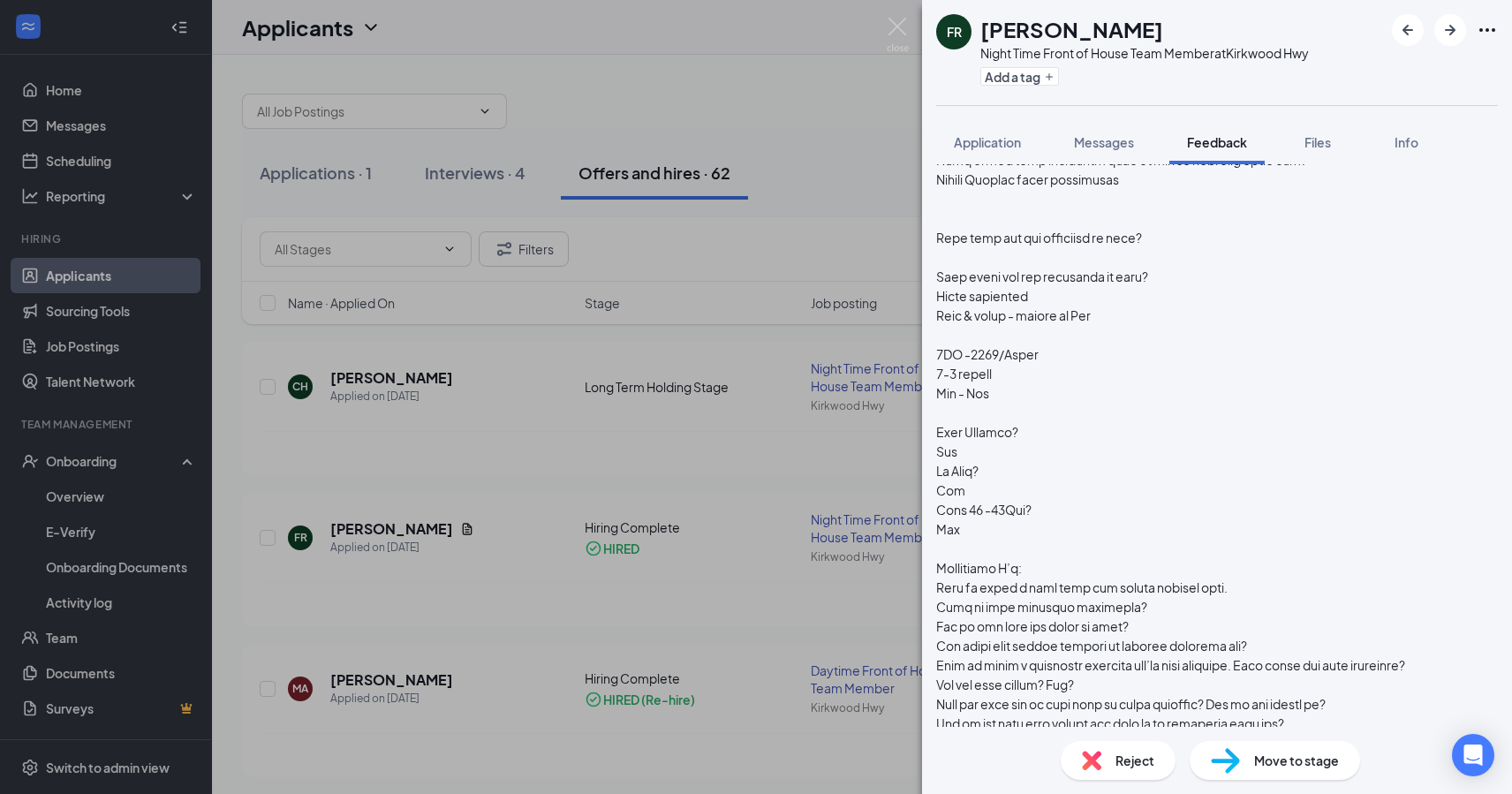
scroll to position [584, 0]
